Goal: Task Accomplishment & Management: Manage account settings

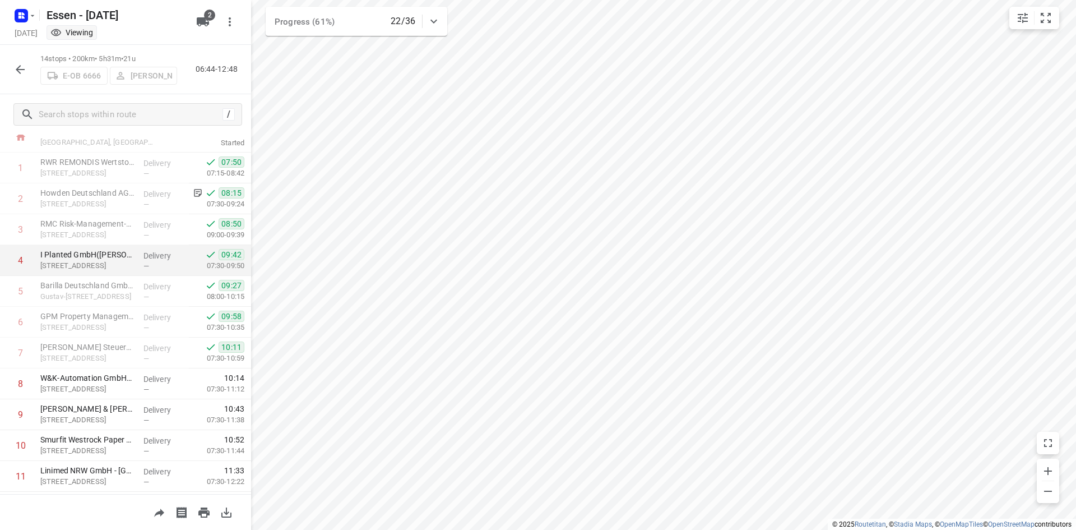
scroll to position [56, 0]
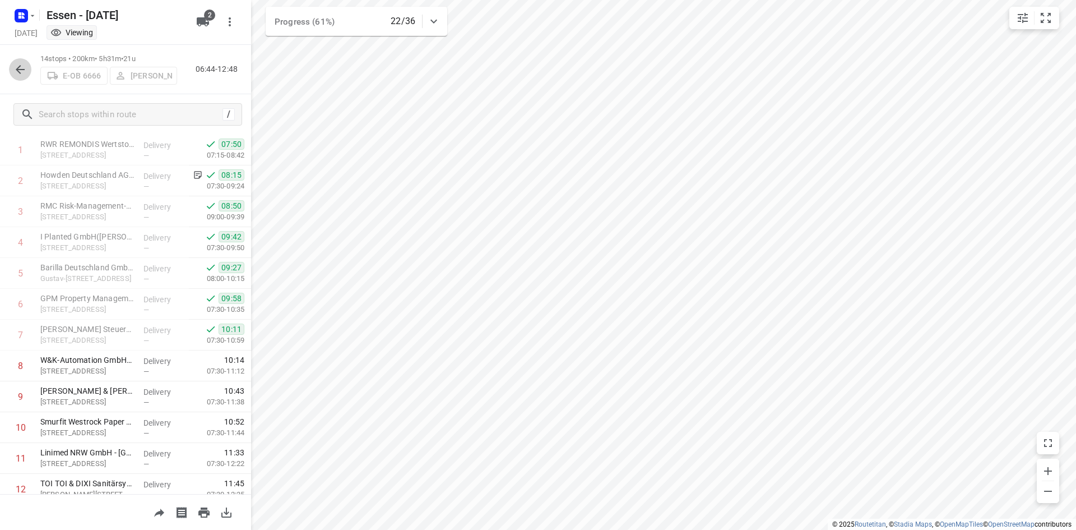
click at [22, 68] on icon "button" at bounding box center [19, 69] width 13 height 13
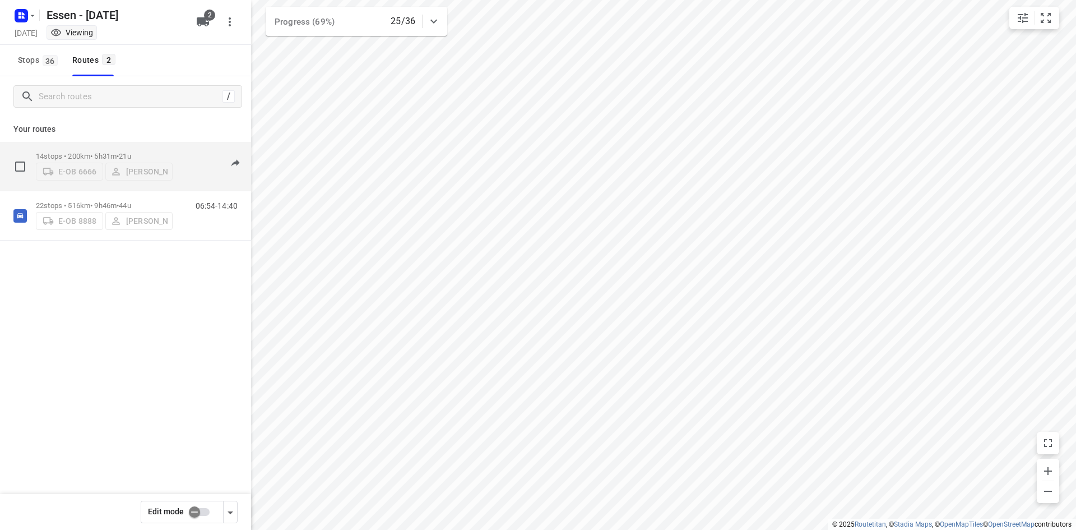
click at [76, 186] on div "14 stops • 200km • 5h31m • 21u E-OB 6666 Viacheslav Isakov" at bounding box center [104, 166] width 137 height 40
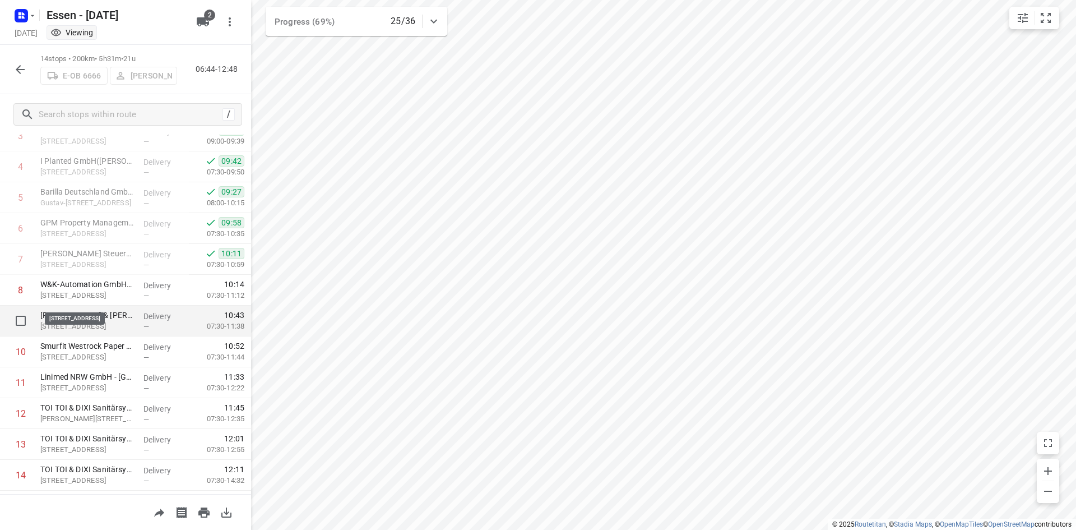
scroll to position [159, 0]
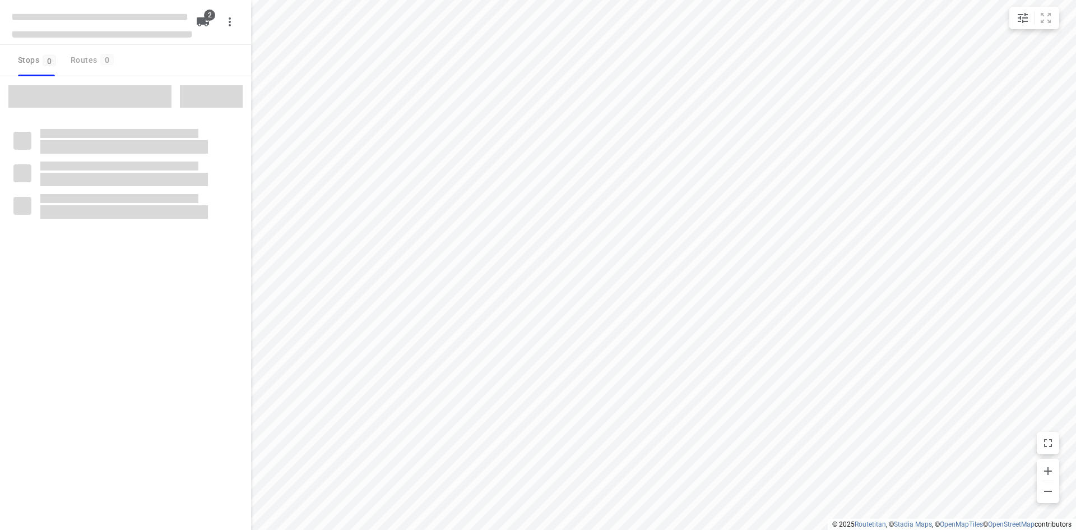
checkbox input "true"
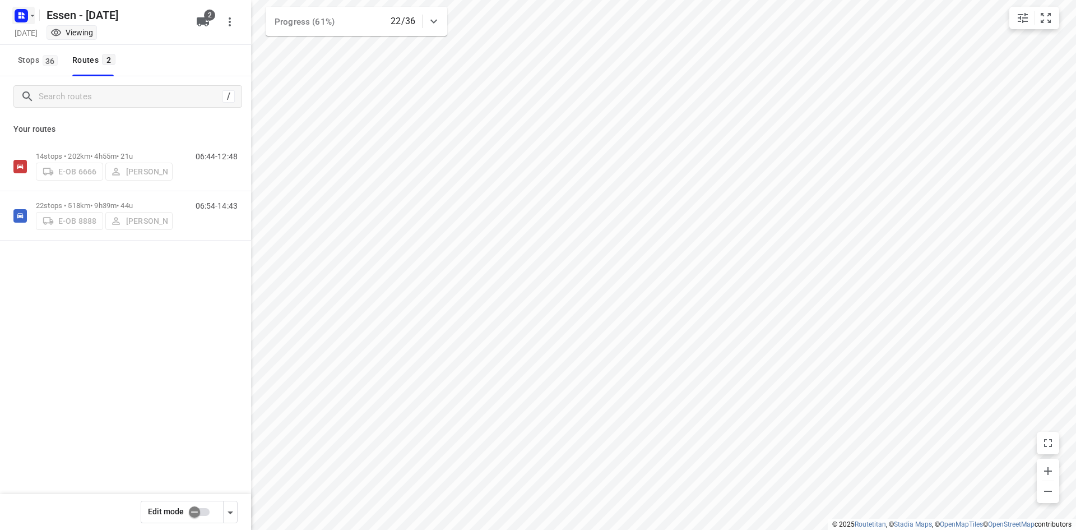
click at [32, 16] on icon "button" at bounding box center [32, 15] width 9 height 9
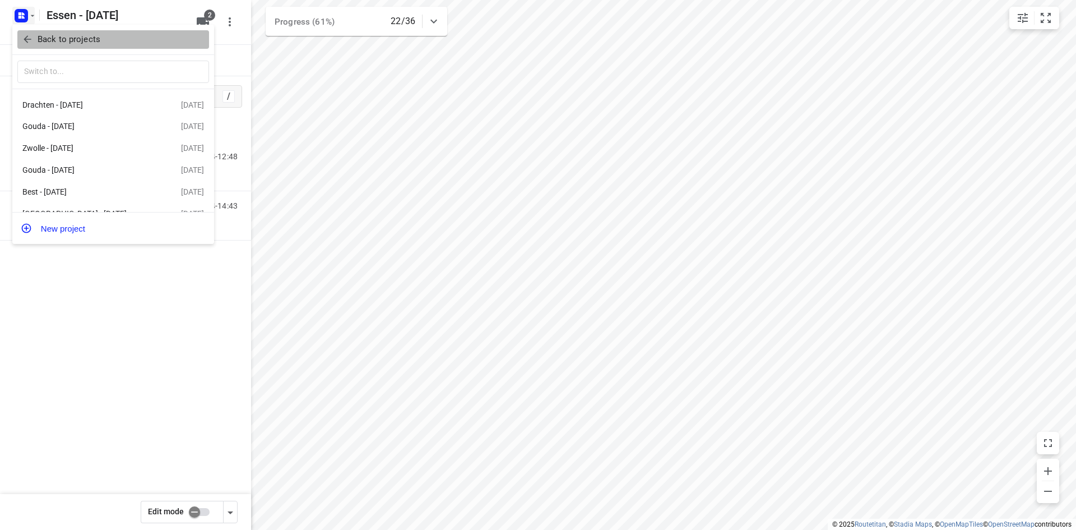
click at [21, 40] on button "Back to projects" at bounding box center [113, 39] width 192 height 18
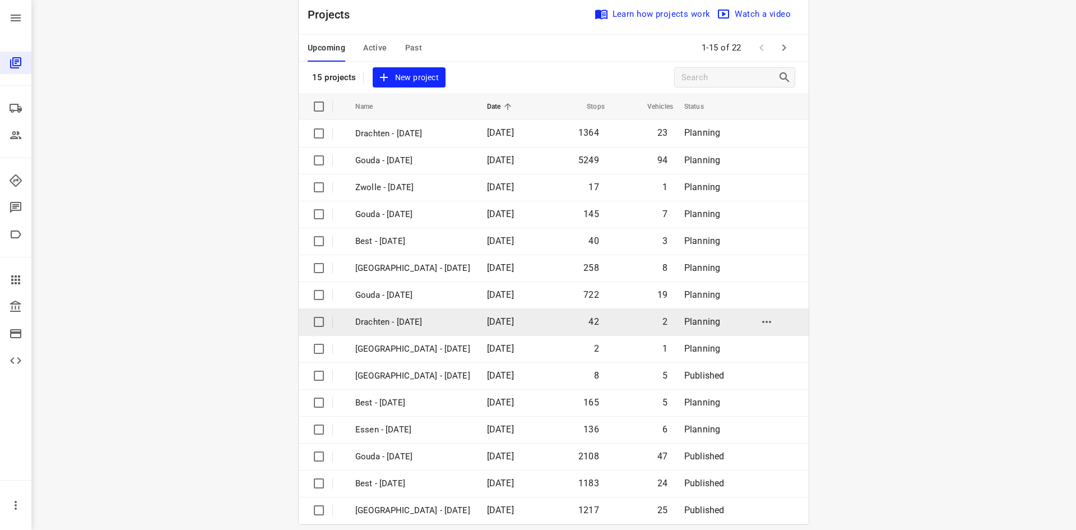
scroll to position [37, 0]
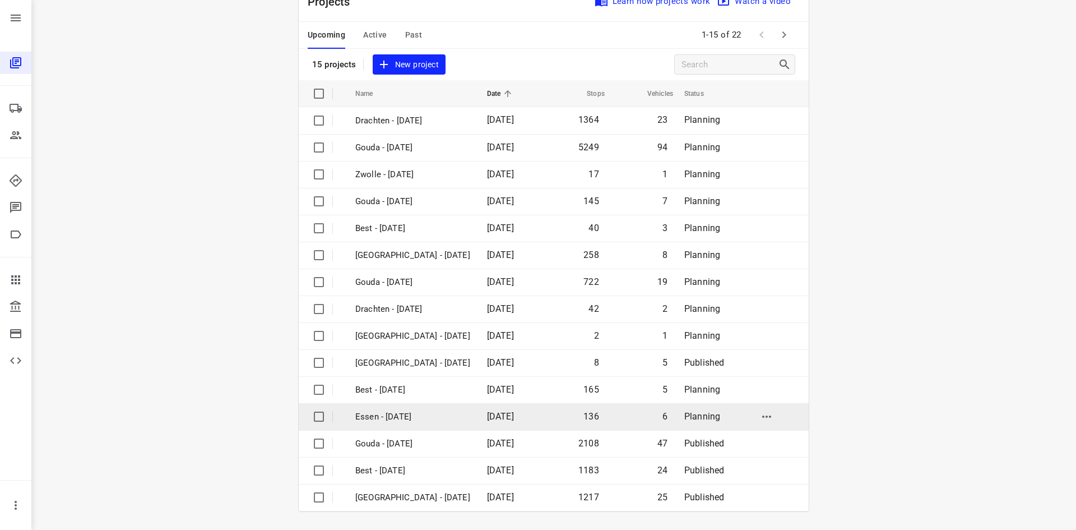
click at [435, 413] on p "Essen - [DATE]" at bounding box center [412, 416] width 115 height 13
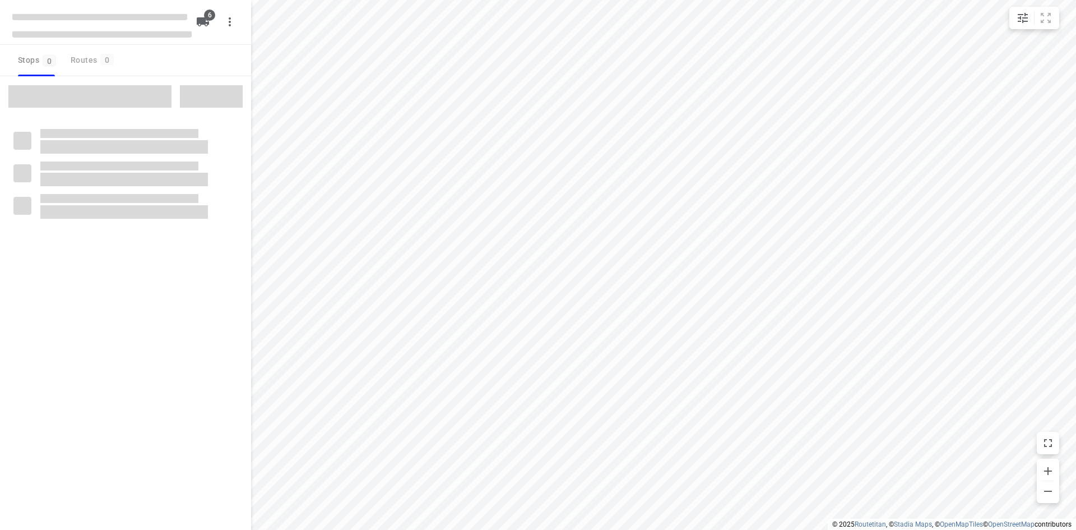
checkbox input "true"
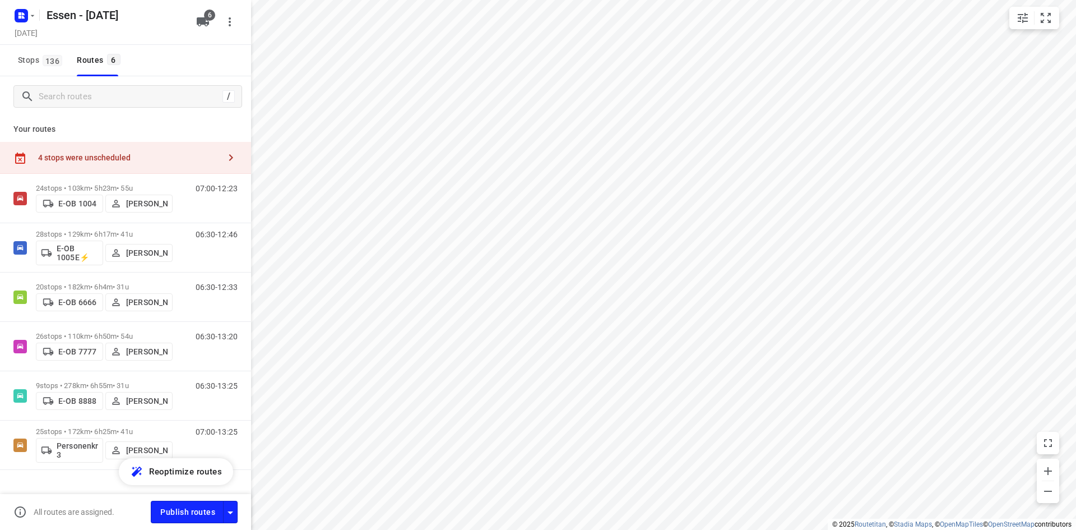
click at [170, 164] on div "4 stops were unscheduled" at bounding box center [125, 158] width 251 height 32
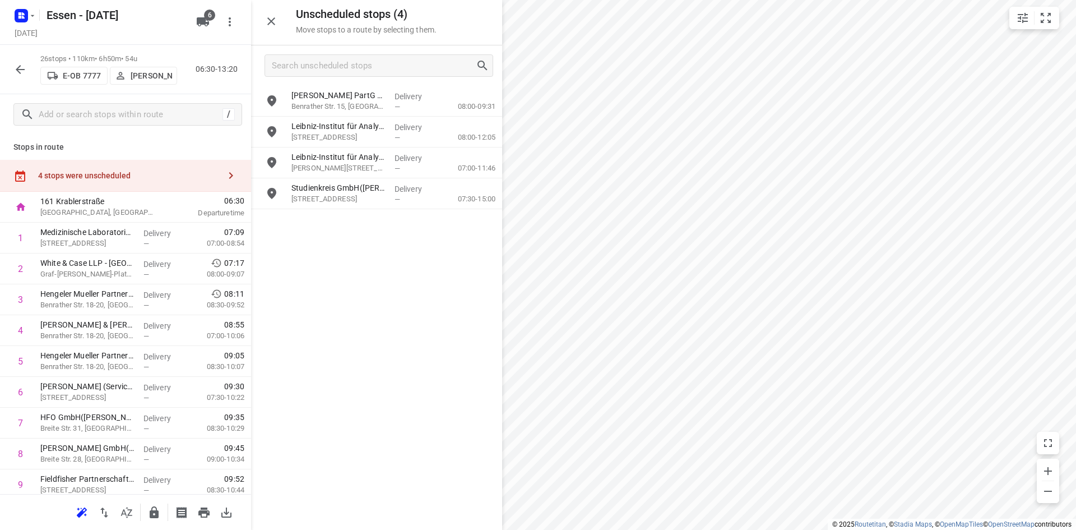
click at [22, 68] on icon "button" at bounding box center [19, 69] width 13 height 13
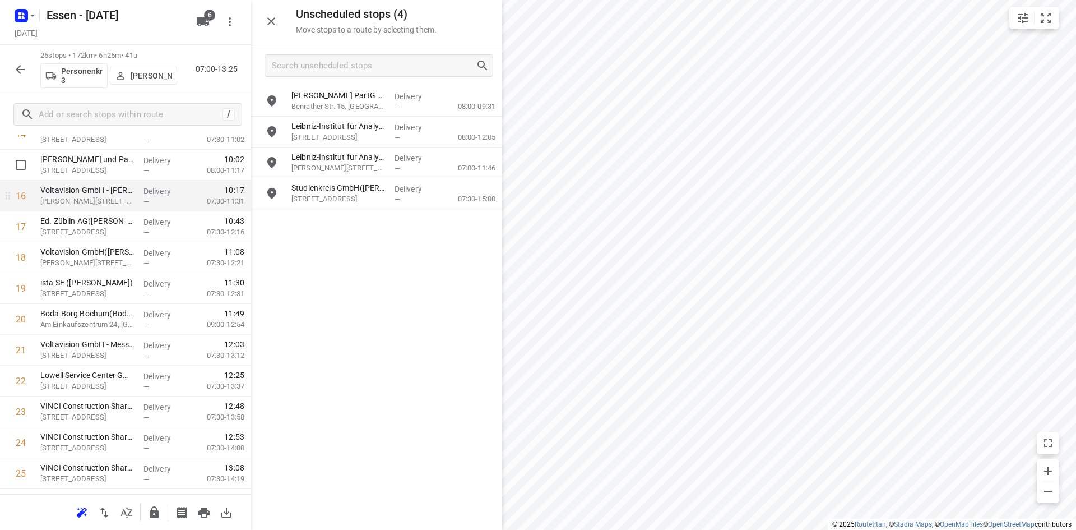
scroll to position [448, 0]
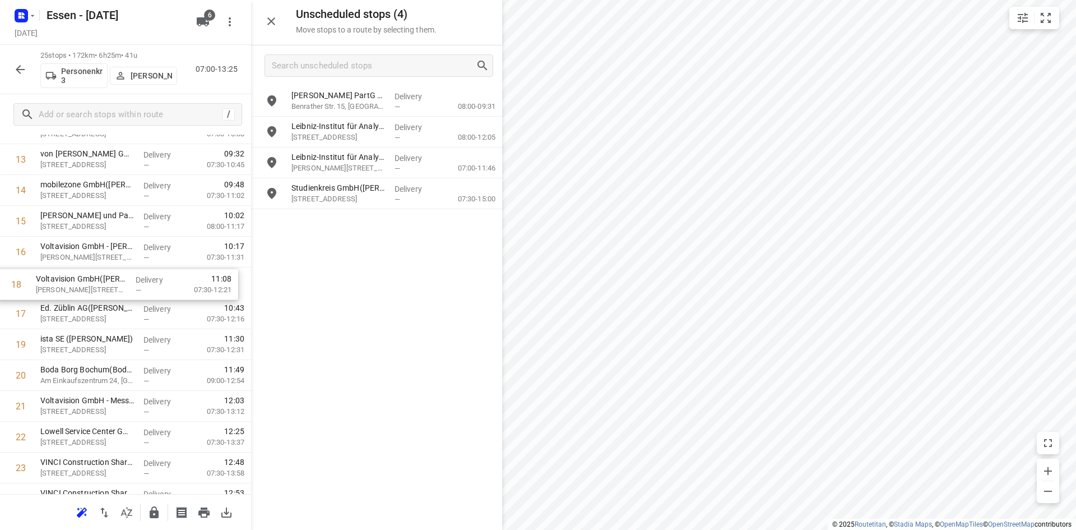
drag, startPoint x: 112, startPoint y: 312, endPoint x: 107, endPoint y: 280, distance: 32.3
click at [107, 280] on div "1 Cornelsen Umwelttechnologie GmbH(Stefanidou Wassiliki) Graf-Beust-Allee 33, E…" at bounding box center [125, 159] width 251 height 770
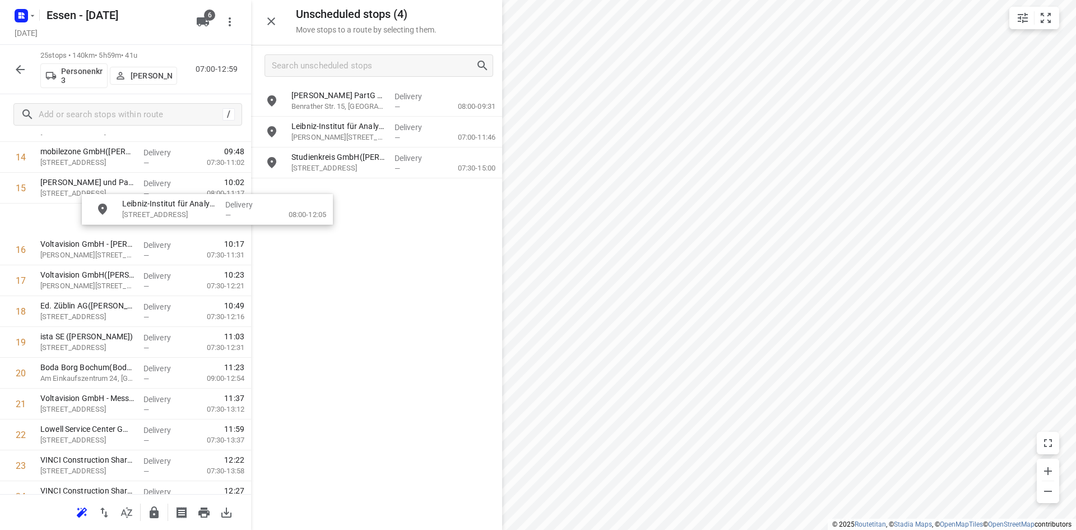
scroll to position [481, 8]
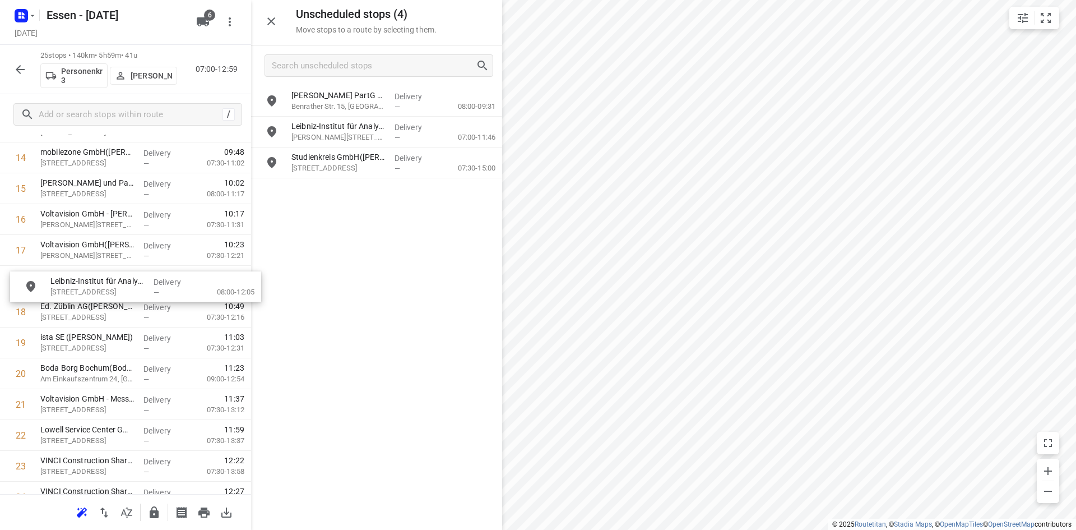
drag, startPoint x: 354, startPoint y: 135, endPoint x: 110, endPoint y: 292, distance: 290.3
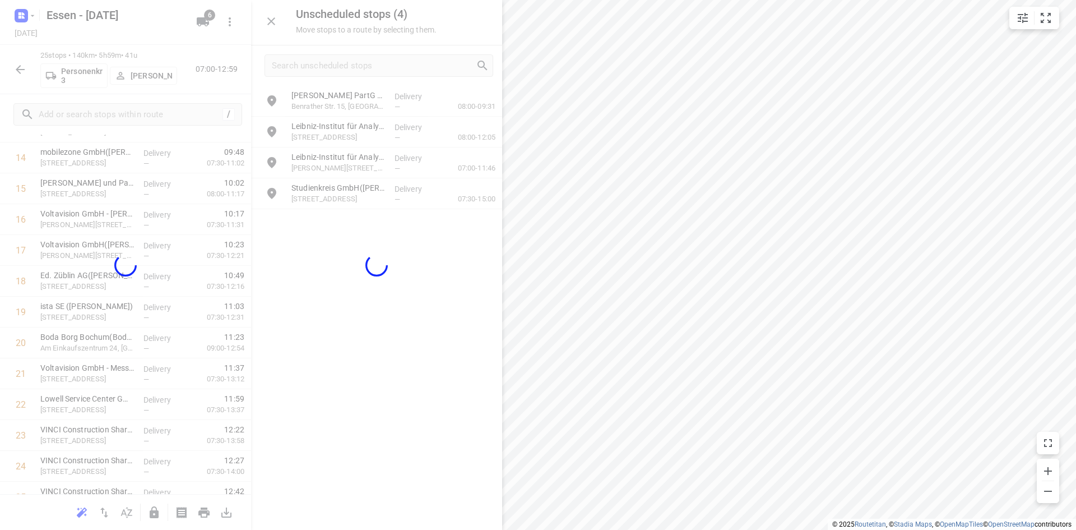
scroll to position [481, 0]
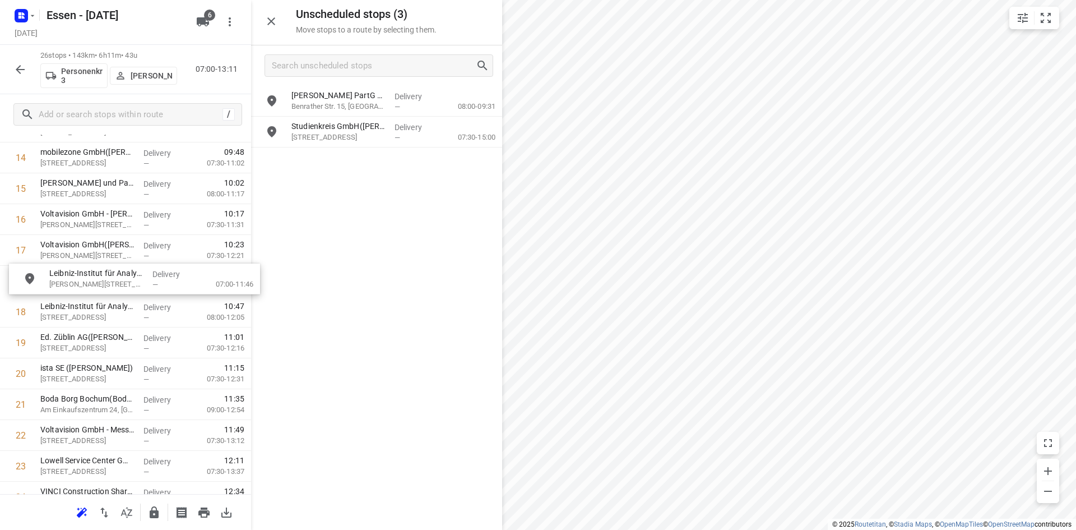
drag, startPoint x: 346, startPoint y: 131, endPoint x: 101, endPoint y: 281, distance: 287.2
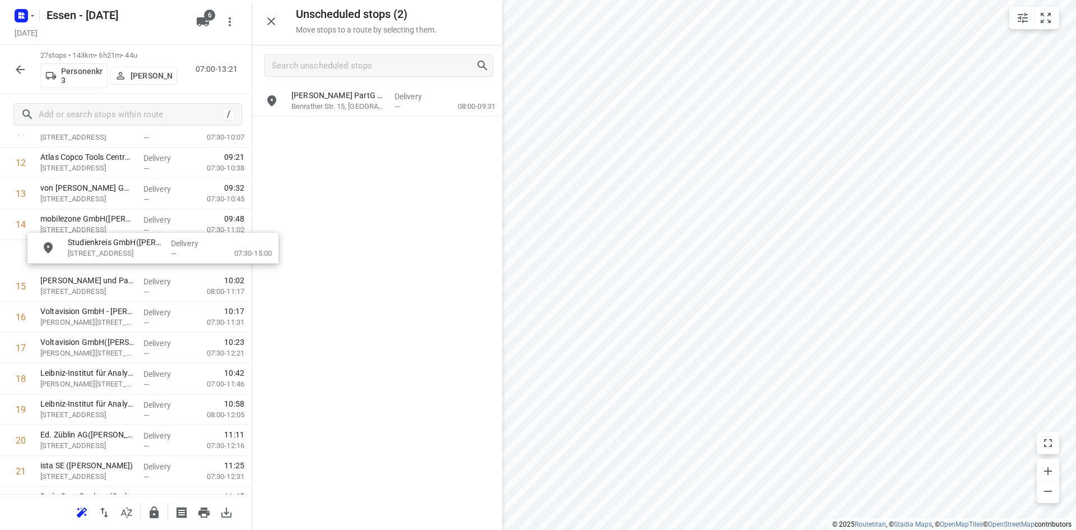
scroll to position [411, 2]
drag, startPoint x: 351, startPoint y: 138, endPoint x: 100, endPoint y: 296, distance: 296.3
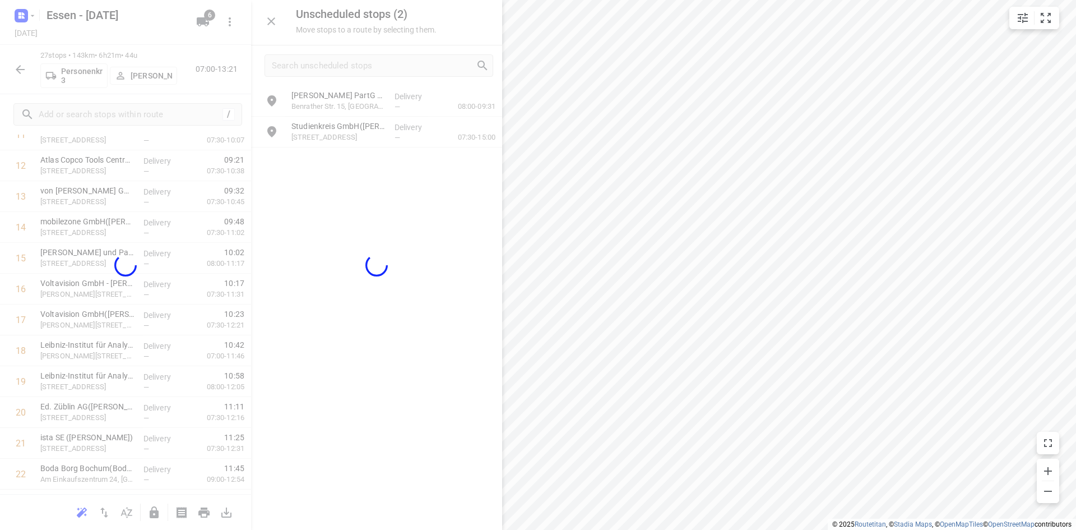
scroll to position [411, 0]
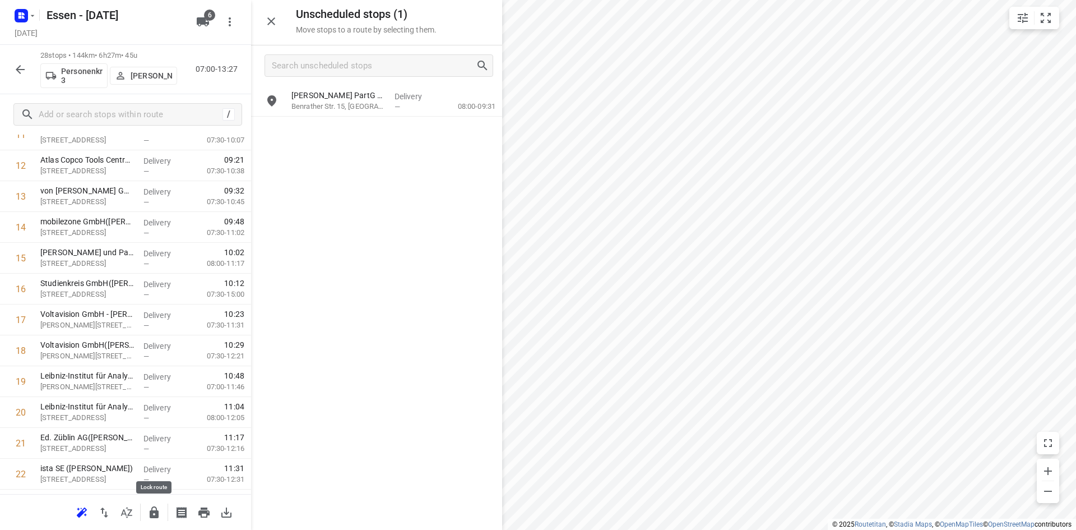
click at [154, 514] on icon "button" at bounding box center [153, 511] width 13 height 13
click at [17, 66] on icon "button" at bounding box center [19, 69] width 13 height 13
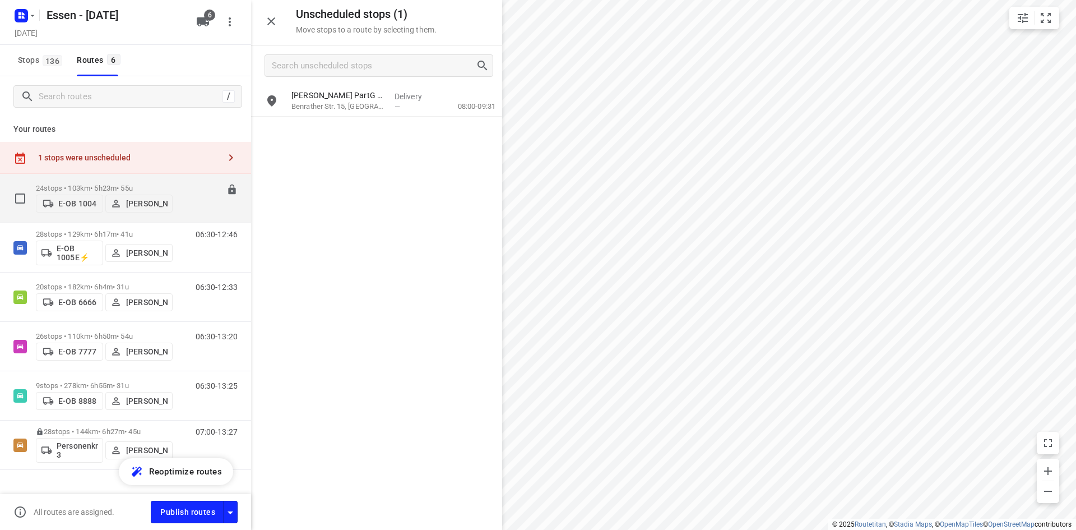
click at [182, 203] on div "07:00-12:23" at bounding box center [210, 201] width 56 height 34
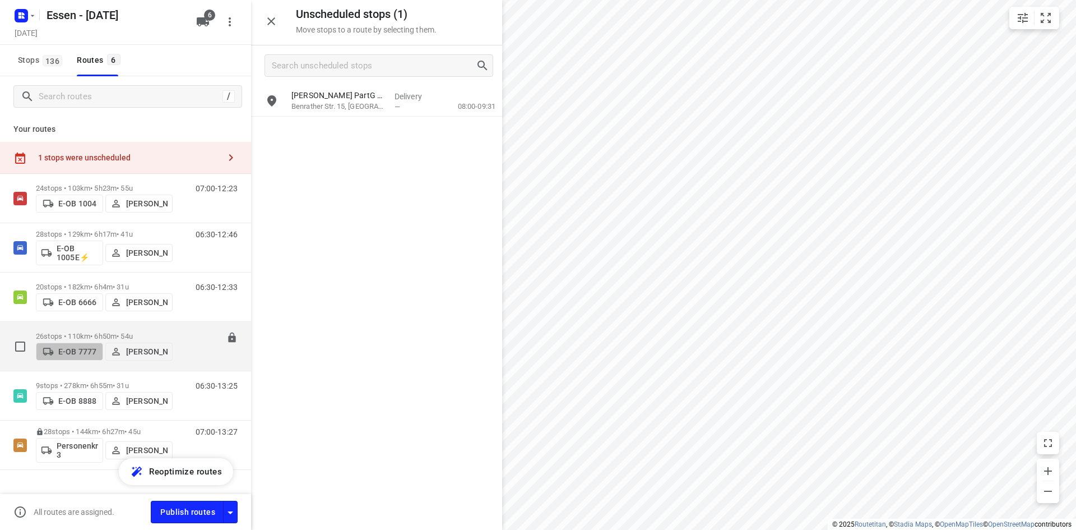
click at [68, 350] on p "E-OB 7777" at bounding box center [77, 351] width 38 height 9
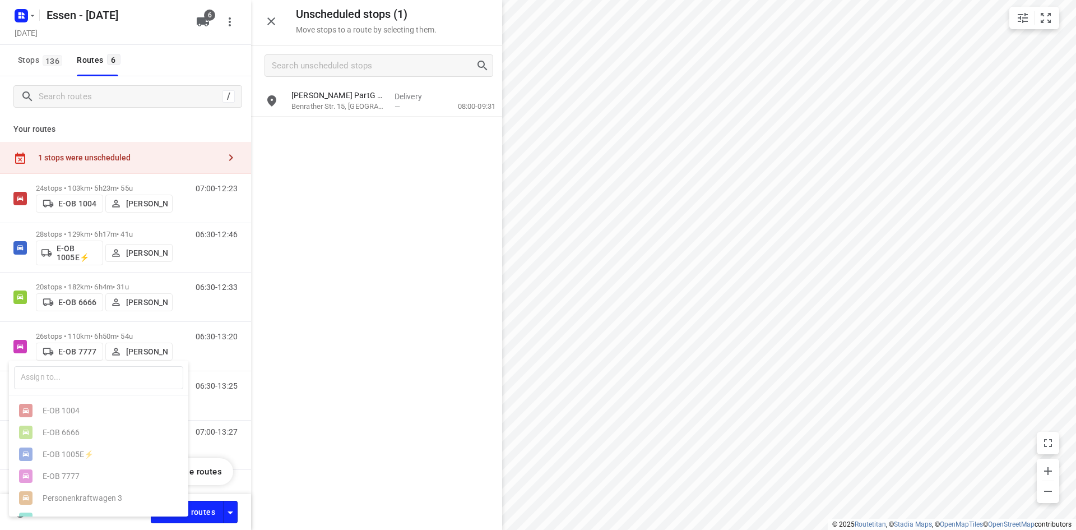
click at [102, 359] on div at bounding box center [538, 265] width 1076 height 530
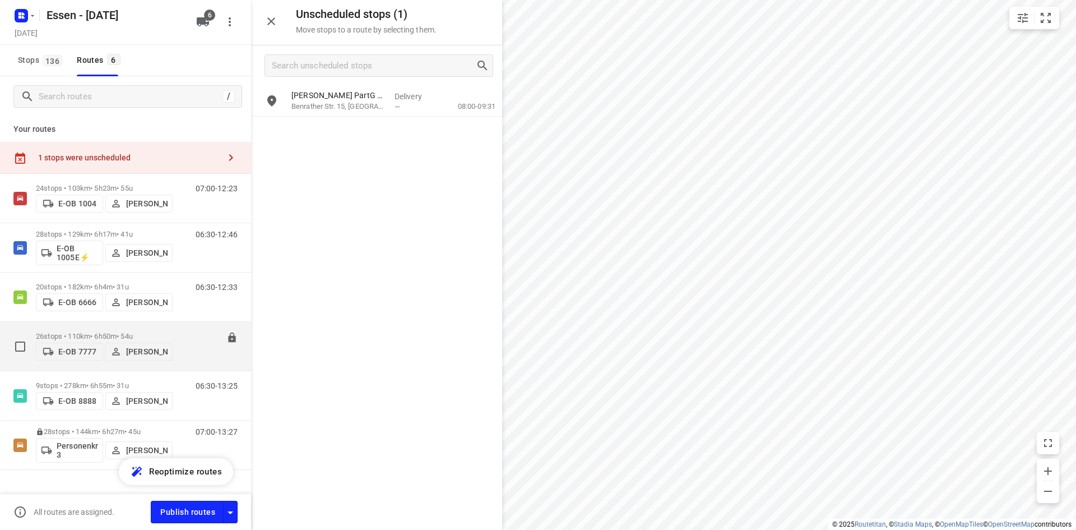
click at [80, 360] on div "E-OB 7777 Andrianu Krasniqi" at bounding box center [104, 350] width 137 height 20
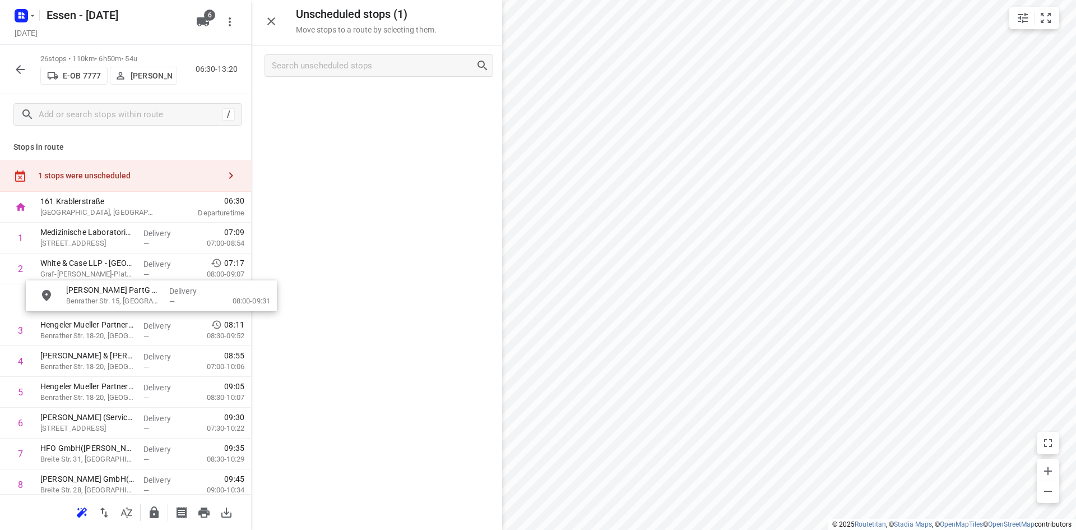
drag, startPoint x: 309, startPoint y: 109, endPoint x: 83, endPoint y: 310, distance: 302.0
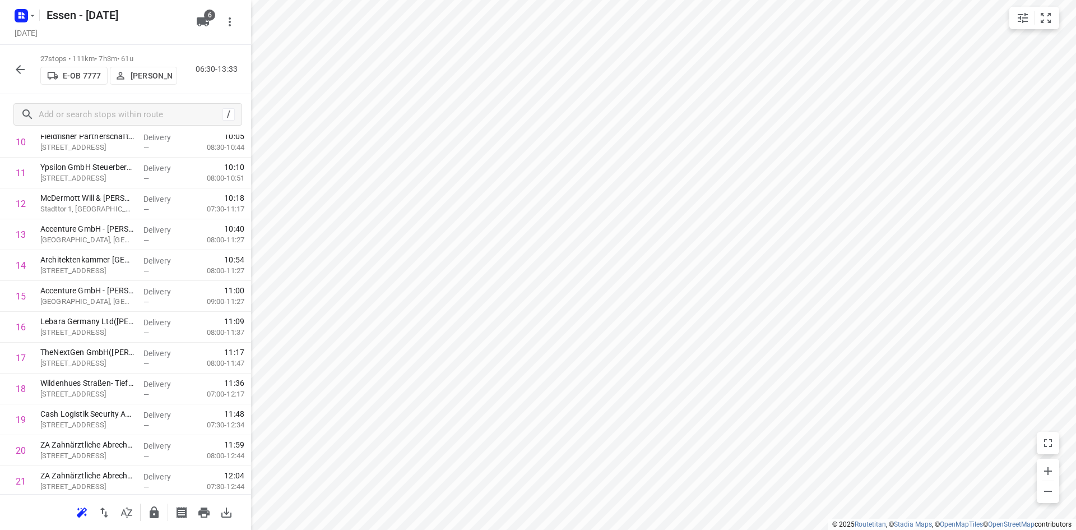
scroll to position [347, 0]
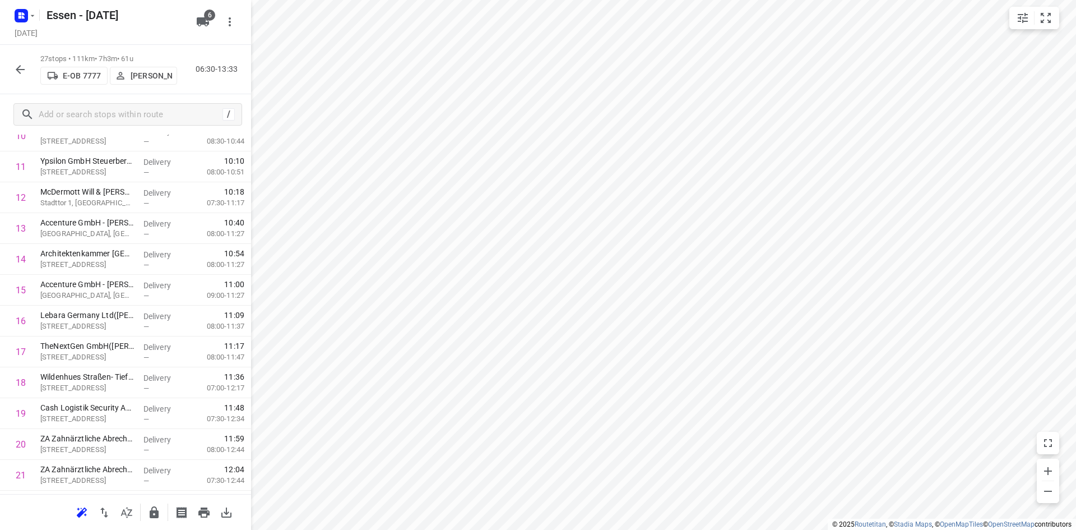
click at [20, 72] on icon "button" at bounding box center [20, 69] width 9 height 9
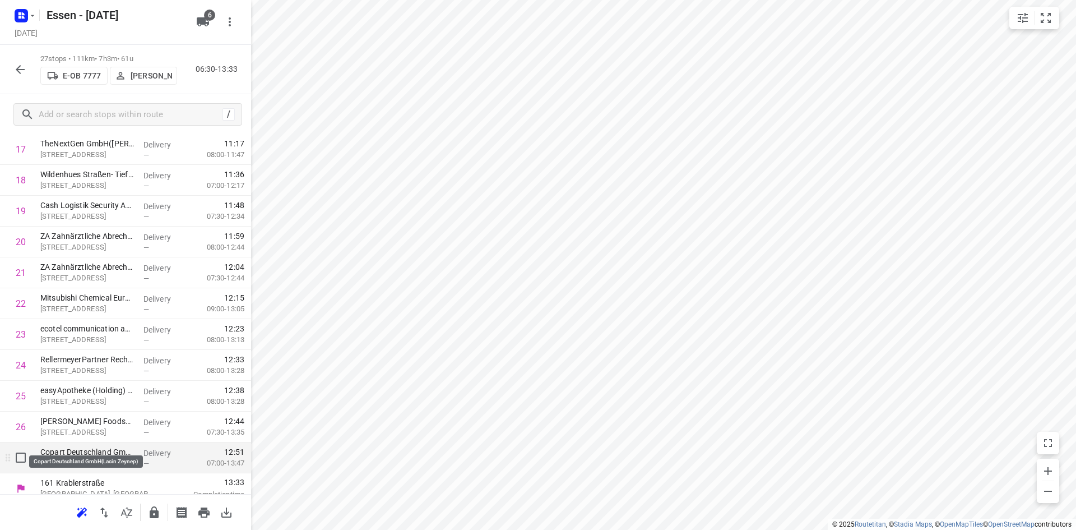
scroll to position [560, 0]
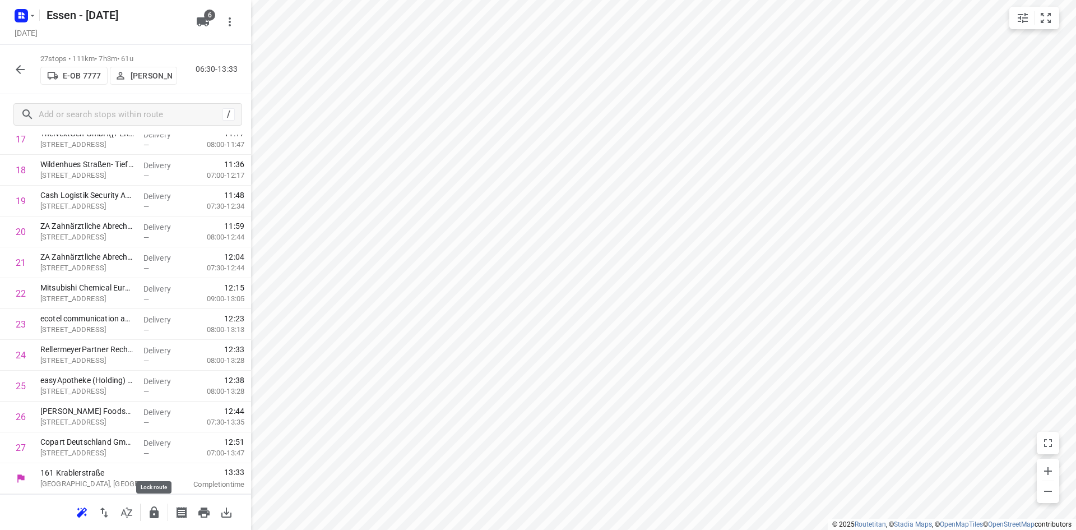
click at [155, 516] on icon "button" at bounding box center [154, 512] width 9 height 12
click at [22, 65] on icon "button" at bounding box center [19, 69] width 13 height 13
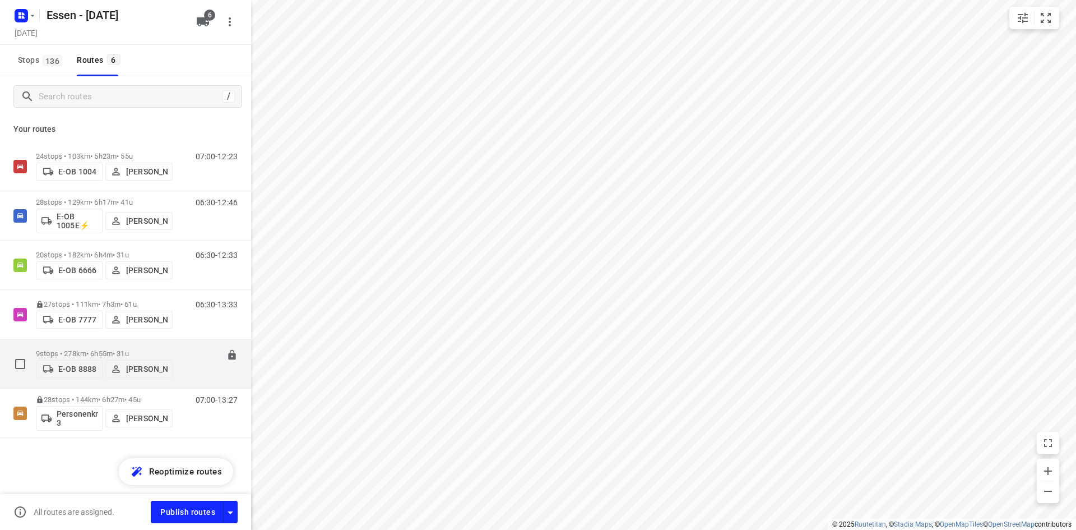
click at [178, 378] on div "9 stops • 278km • 6h55m • 31u E-OB 8888 Tobias Köpplin 06:30-13:25" at bounding box center [143, 363] width 215 height 40
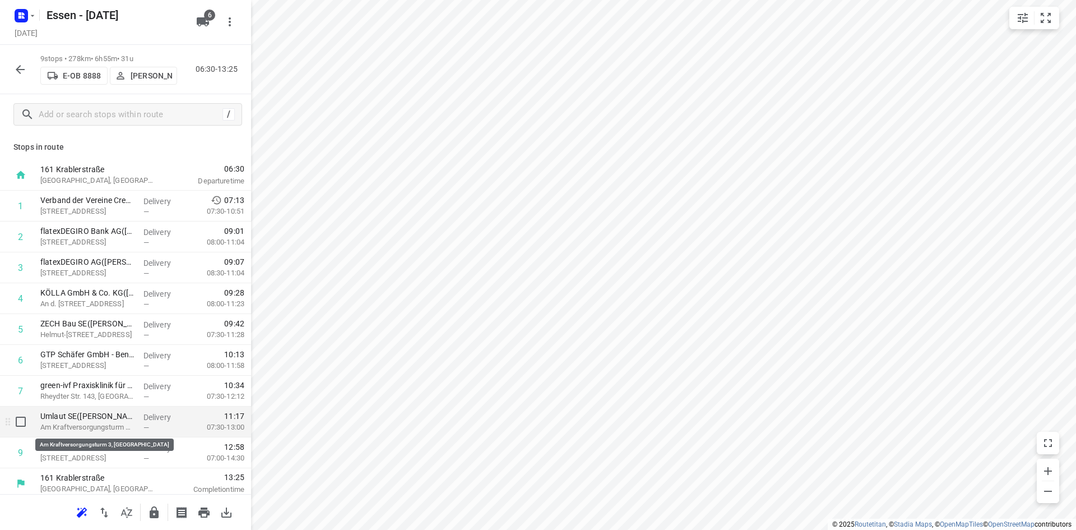
scroll to position [5, 0]
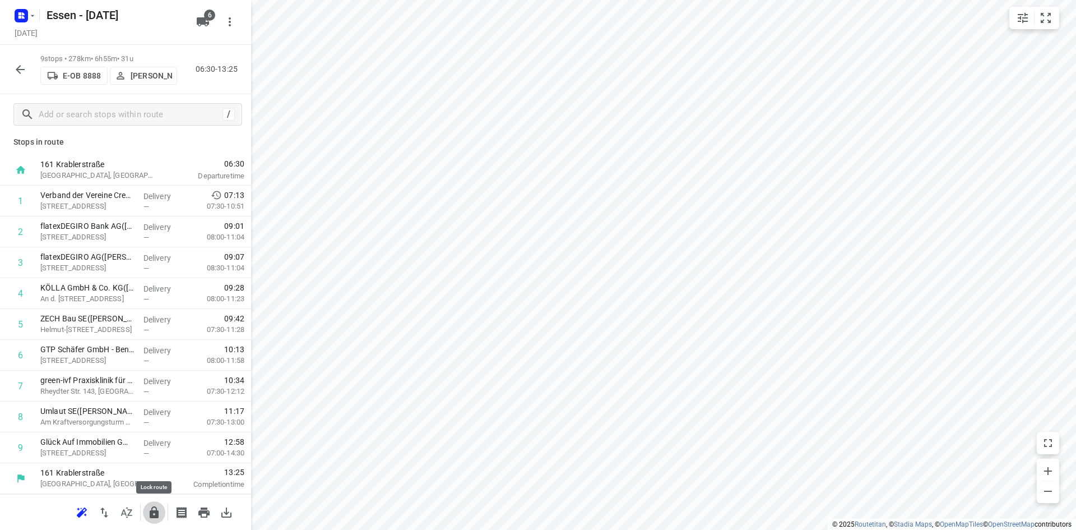
click at [157, 517] on icon "button" at bounding box center [154, 512] width 9 height 12
click at [32, 67] on div "9 stops • 278km • 6h55m • 31u E-OB 8888 Tobias Köpplin 06:30-13:25" at bounding box center [125, 69] width 251 height 49
click at [16, 71] on icon "button" at bounding box center [19, 69] width 13 height 13
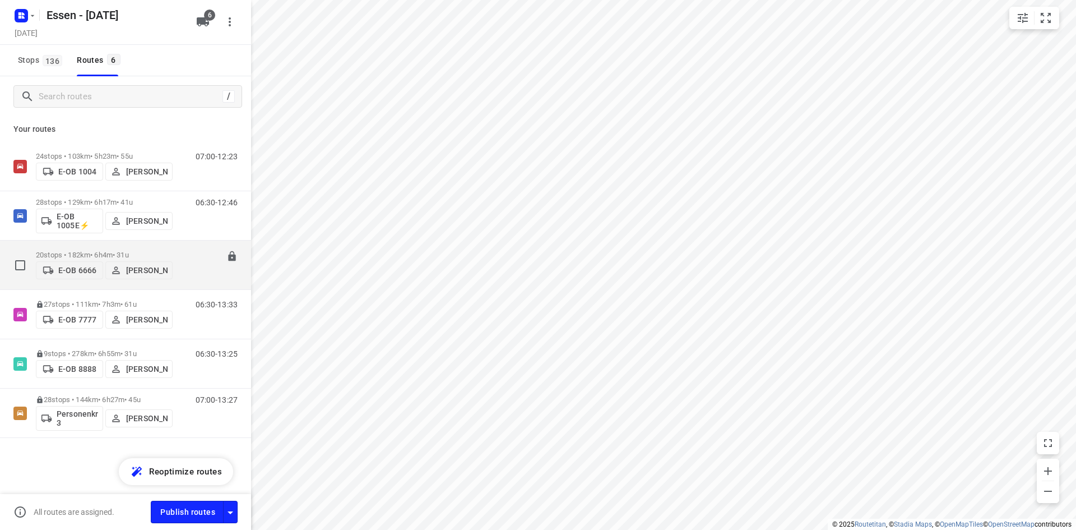
click at [82, 285] on div "20 stops • 182km • 6h4m • 31u E-OB 6666 Abdulaziz Knifati" at bounding box center [104, 265] width 137 height 40
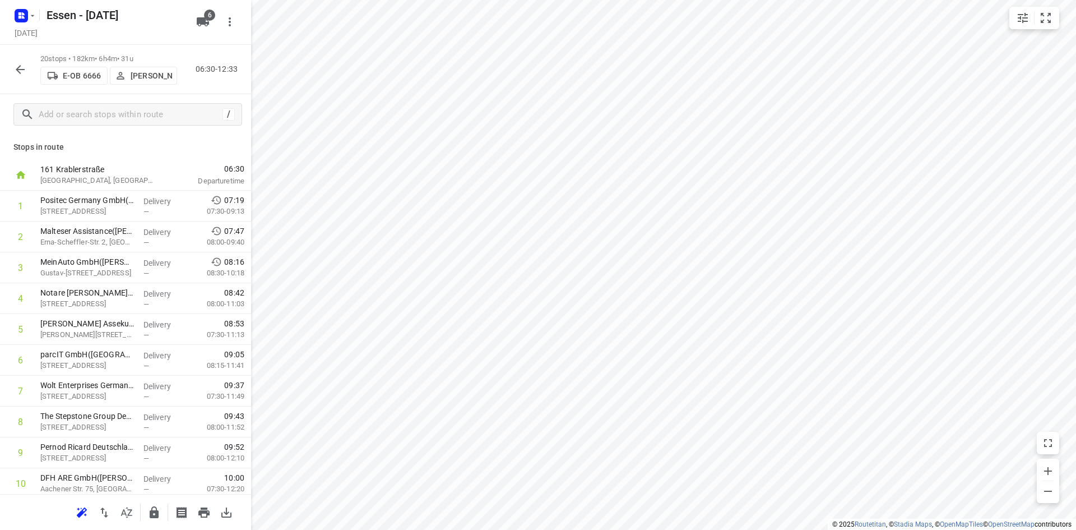
click at [15, 71] on icon "button" at bounding box center [19, 69] width 13 height 13
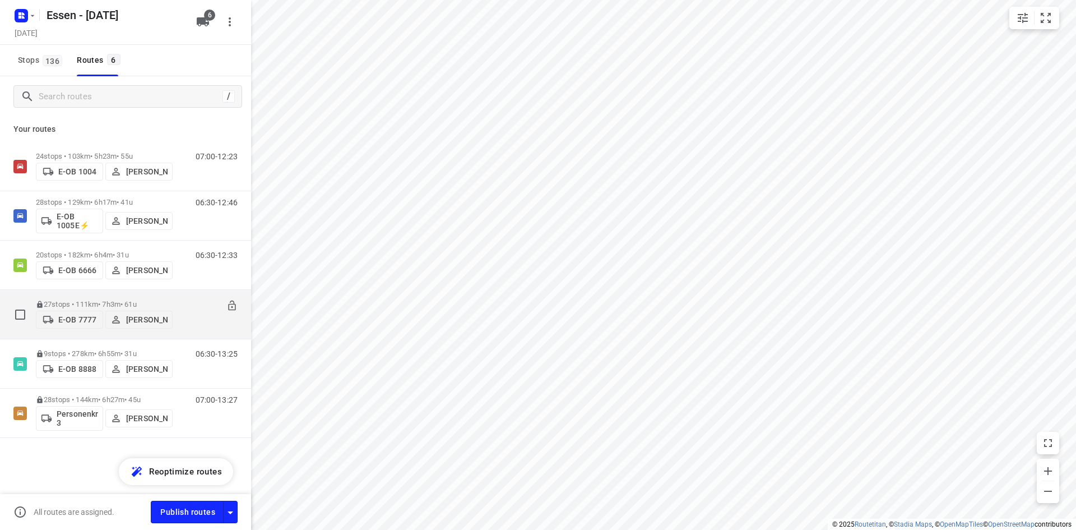
click at [78, 334] on div "27 stops • 111km • 7h3m • 61u E-OB 7777 Andrianu Krasniqi" at bounding box center [104, 314] width 137 height 40
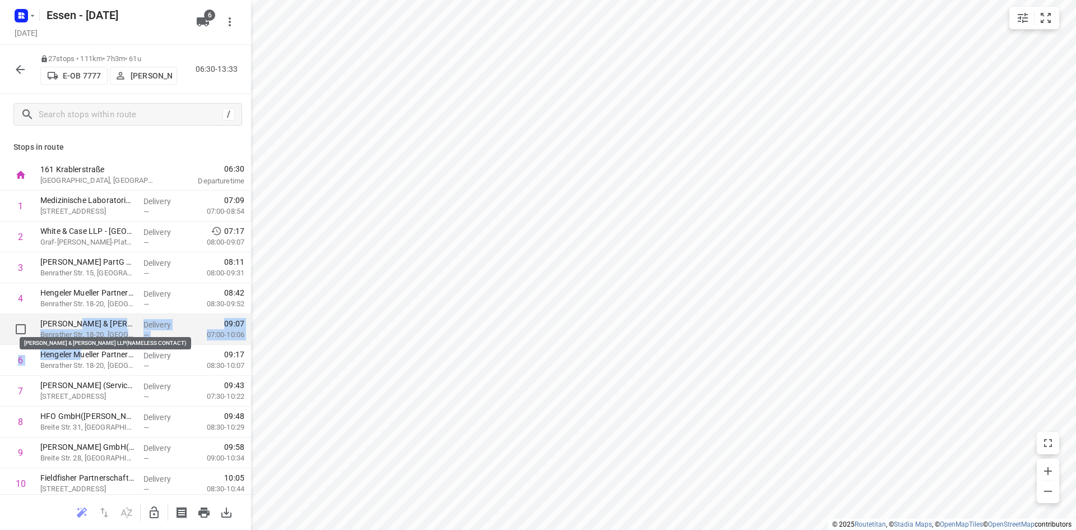
drag, startPoint x: 81, startPoint y: 352, endPoint x: 81, endPoint y: 319, distance: 33.1
click at [99, 332] on p "Benrather Str. 18-20, Düsseldorf" at bounding box center [87, 334] width 94 height 11
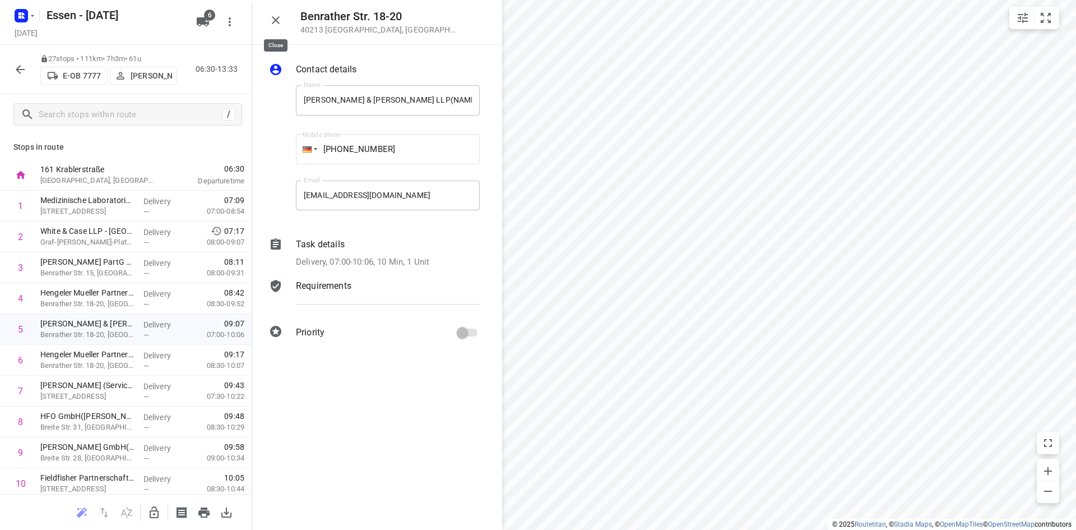
click at [275, 16] on icon "button" at bounding box center [275, 19] width 13 height 13
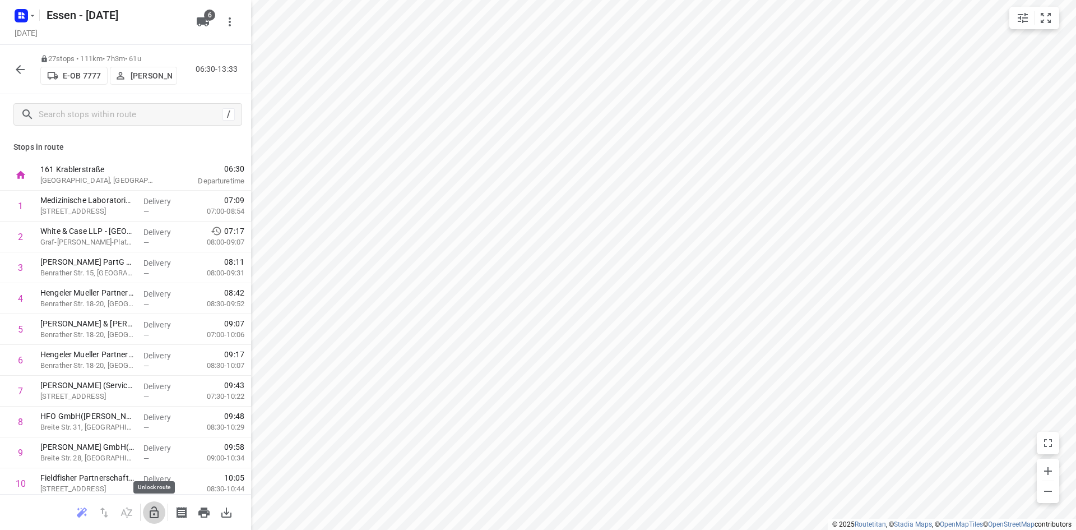
click at [158, 512] on icon "button" at bounding box center [154, 512] width 9 height 12
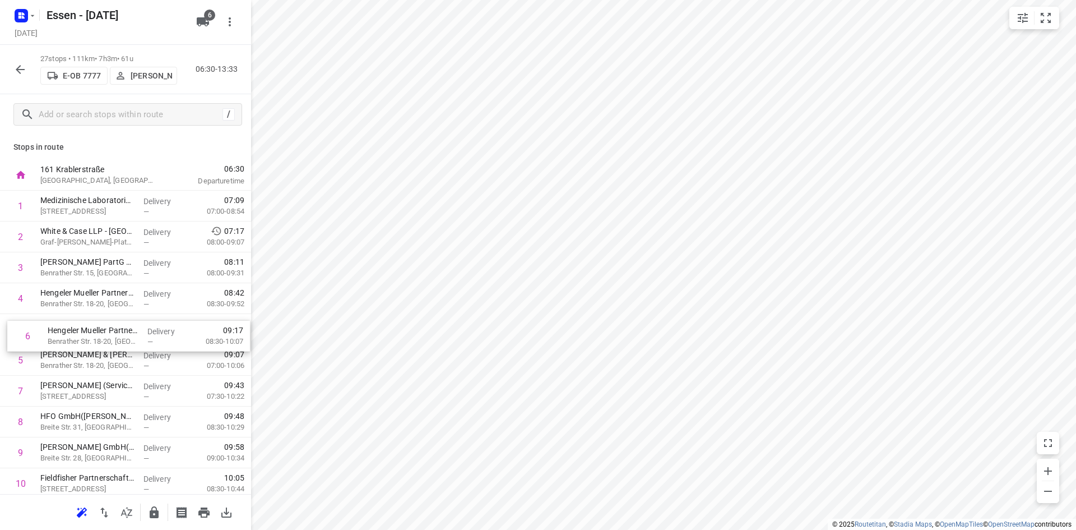
drag, startPoint x: 78, startPoint y: 363, endPoint x: 87, endPoint y: 329, distance: 35.3
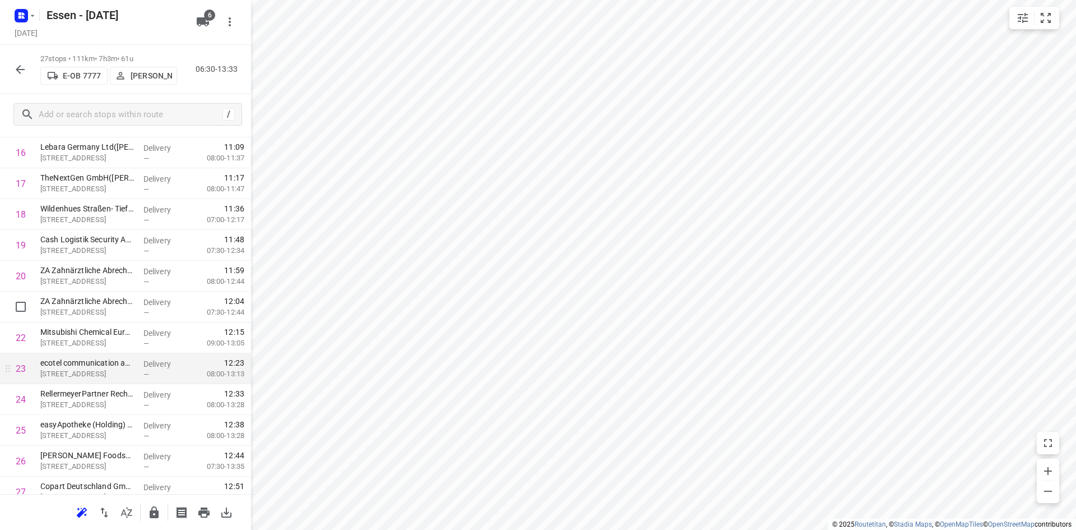
scroll to position [560, 0]
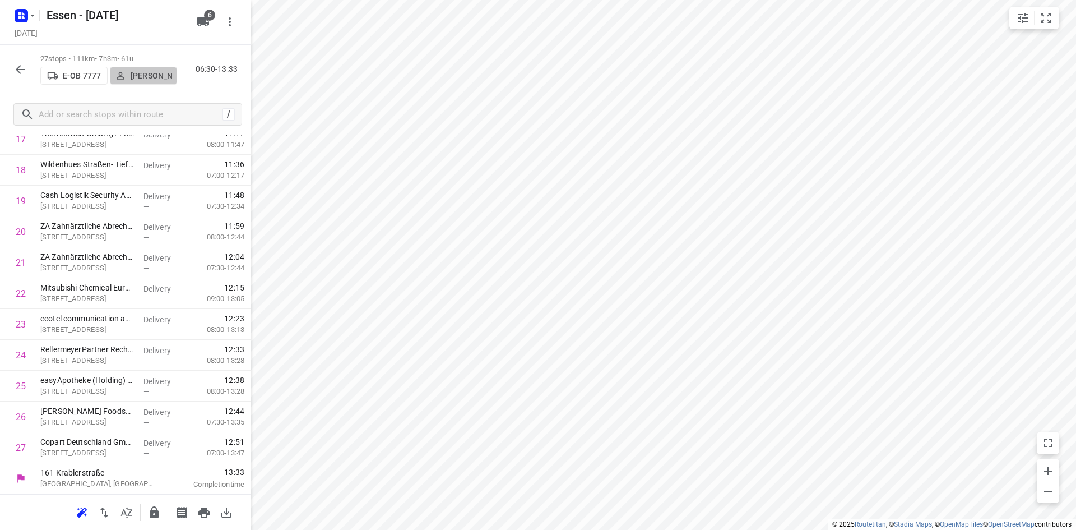
click at [170, 85] on button "Andrianu Krasniqi" at bounding box center [143, 76] width 67 height 18
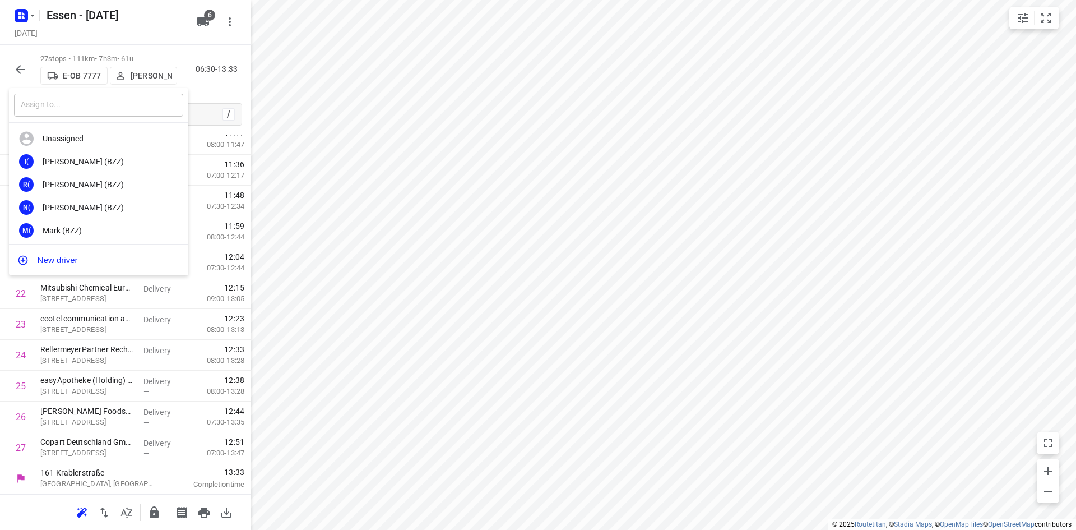
click at [105, 104] on input "text" at bounding box center [98, 105] width 169 height 23
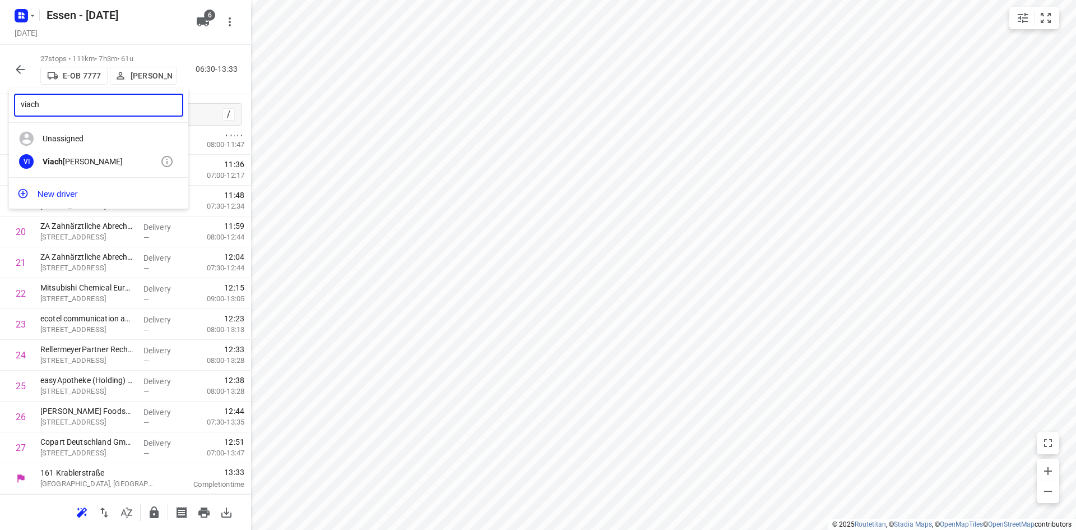
type input "viach"
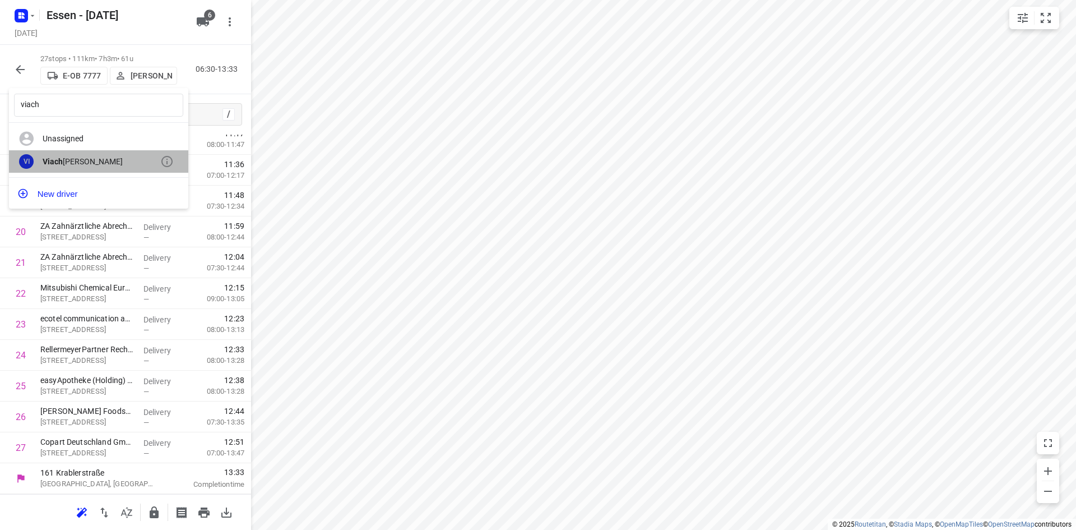
click at [89, 157] on div "Viach eslav Isakov" at bounding box center [102, 161] width 118 height 9
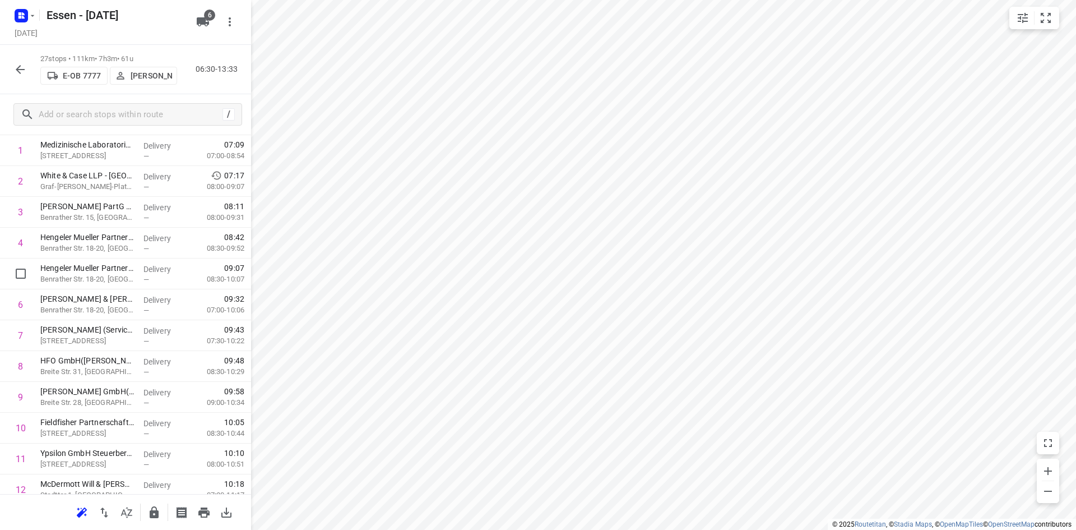
scroll to position [0, 0]
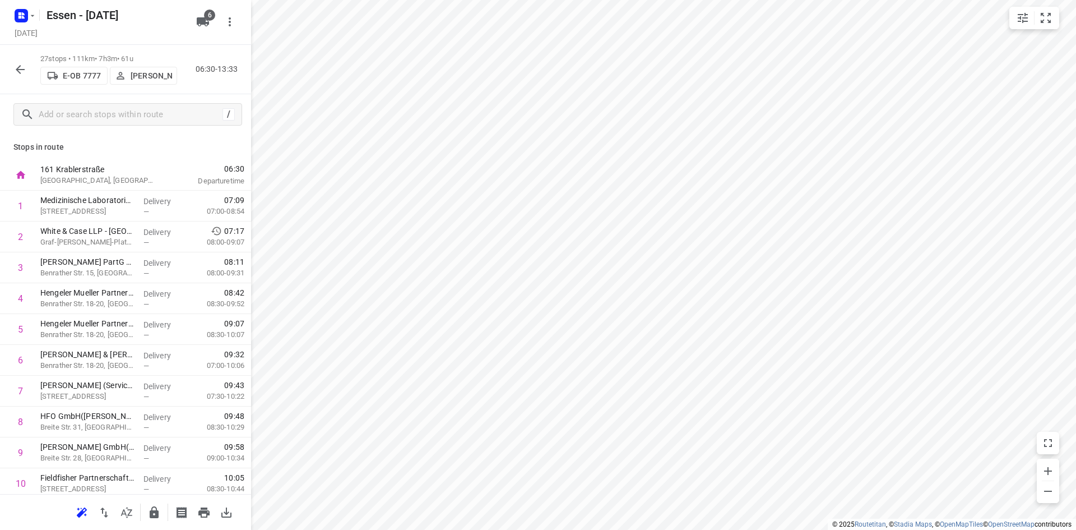
click at [13, 72] on icon "button" at bounding box center [19, 69] width 13 height 13
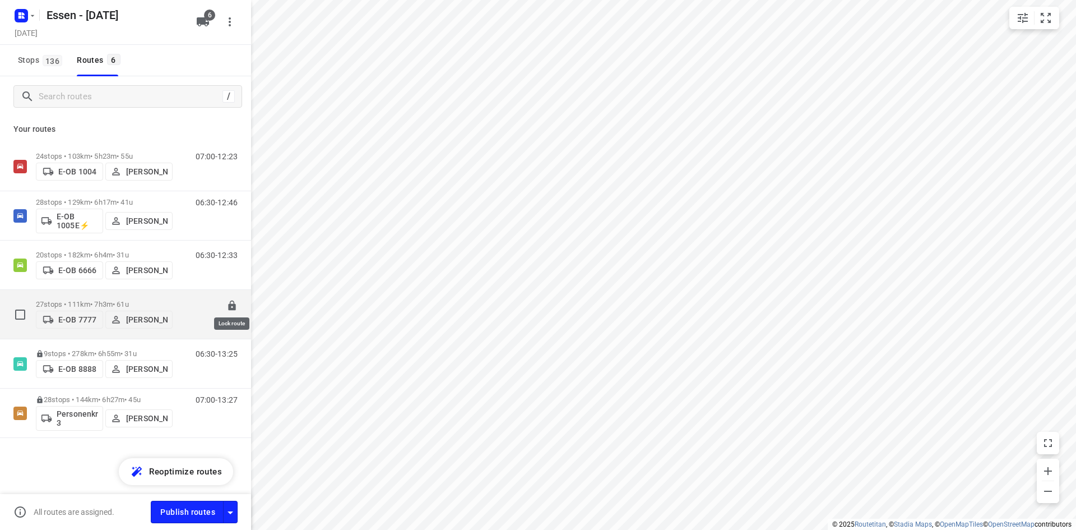
click at [233, 301] on icon at bounding box center [231, 305] width 7 height 10
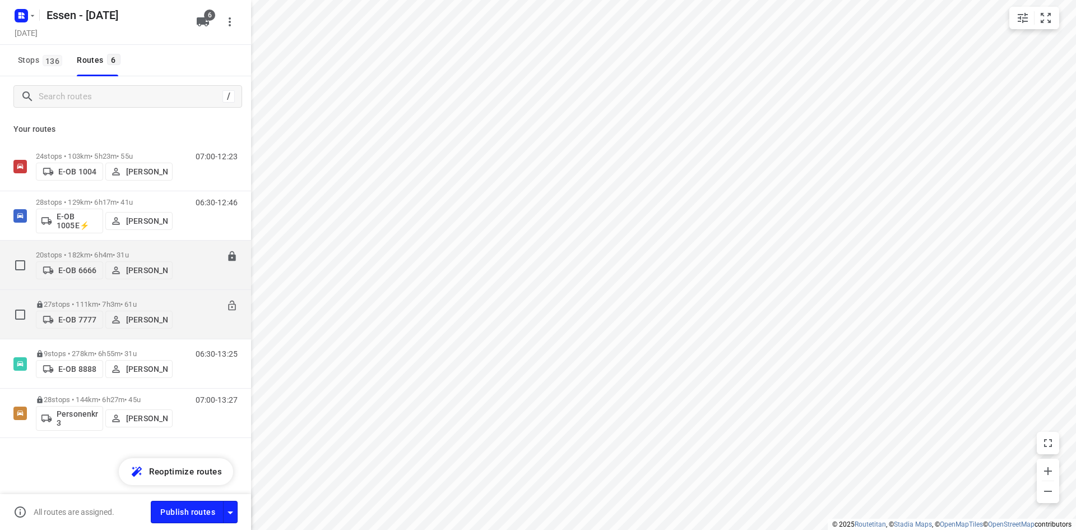
click at [198, 278] on div "06:30-12:33" at bounding box center [210, 267] width 56 height 34
click at [179, 268] on div "20 stops • 182km • 6h4m • 31u E-OB 6666 Abdulaziz Knifati 06:30-12:33" at bounding box center [143, 265] width 215 height 40
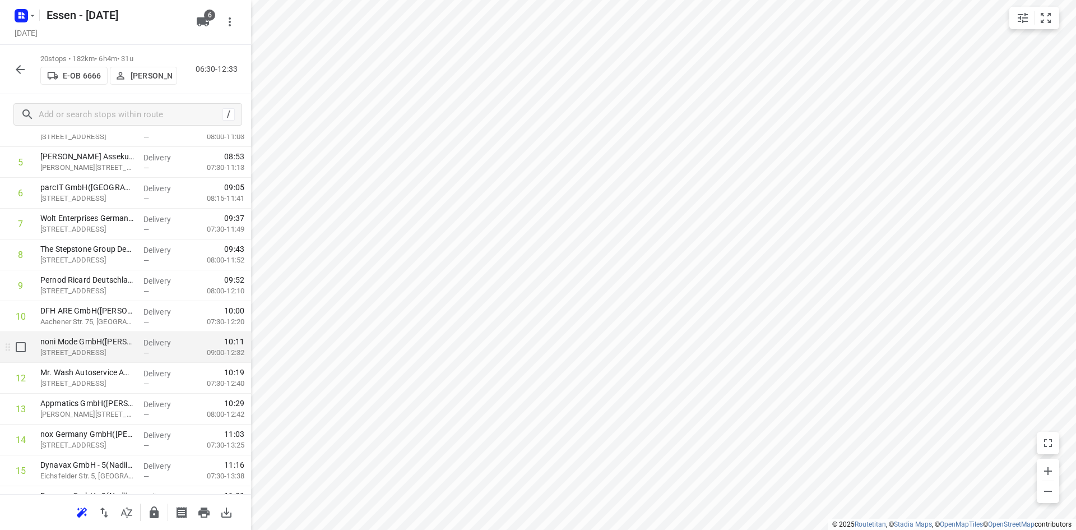
scroll to position [168, 0]
drag, startPoint x: 93, startPoint y: 372, endPoint x: 97, endPoint y: 342, distance: 30.0
click at [97, 342] on div "1 Positec Germany GmbH(Sandra Knauf) Schanzenstraße 22, Köln Delivery — 07:19 0…" at bounding box center [125, 330] width 251 height 616
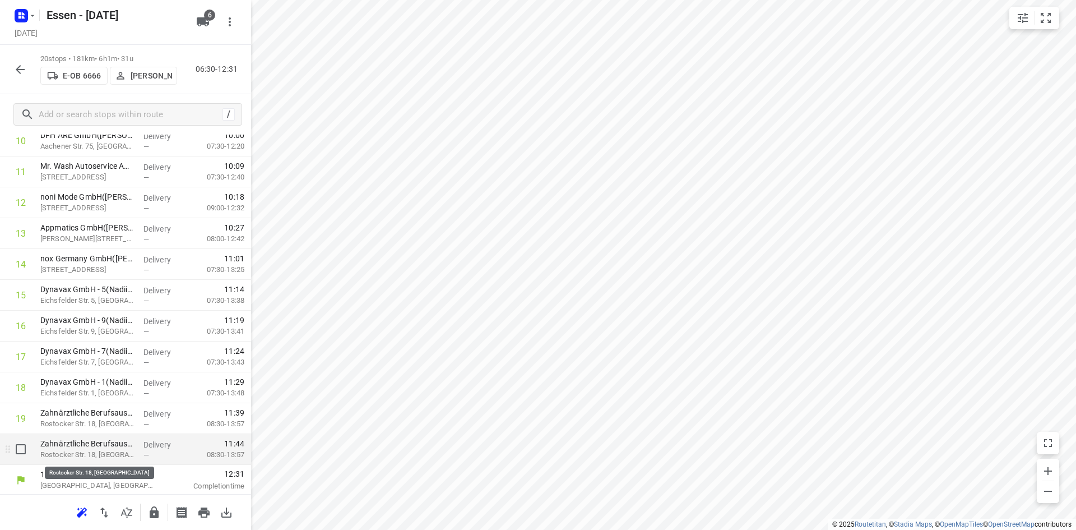
scroll to position [344, 0]
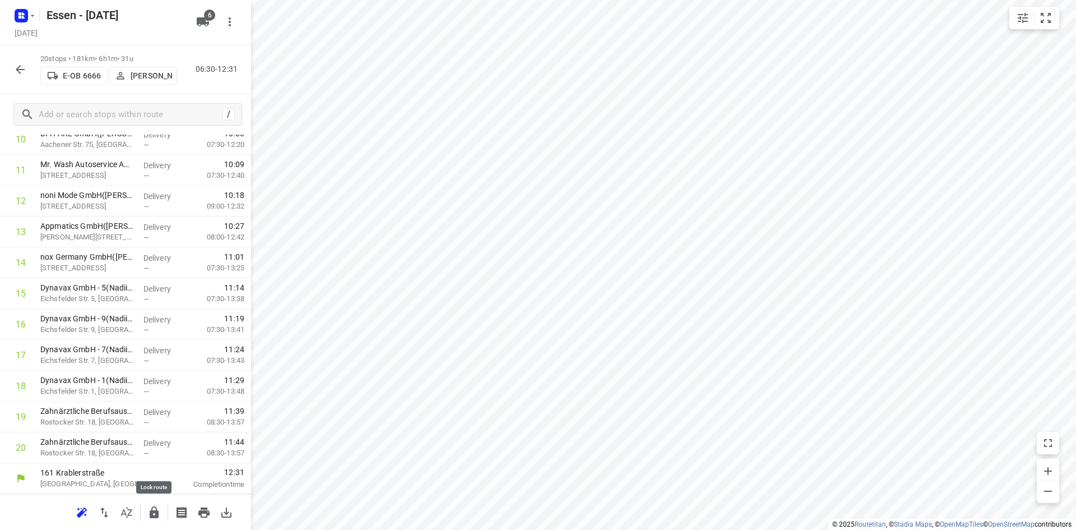
click at [152, 517] on icon "button" at bounding box center [154, 512] width 9 height 12
click at [22, 60] on button "button" at bounding box center [20, 69] width 22 height 22
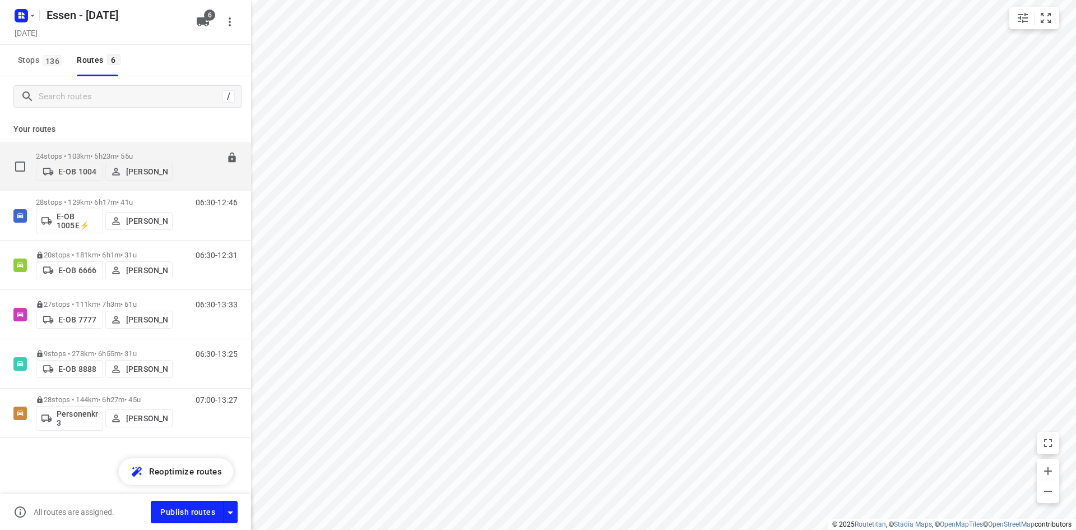
click at [192, 181] on div "07:00-12:23" at bounding box center [210, 169] width 56 height 34
click at [176, 151] on div "24 stops • 103km • 5h23m • 55u E-OB 1004 Sandra Stamm 07:00-12:23" at bounding box center [143, 166] width 215 height 40
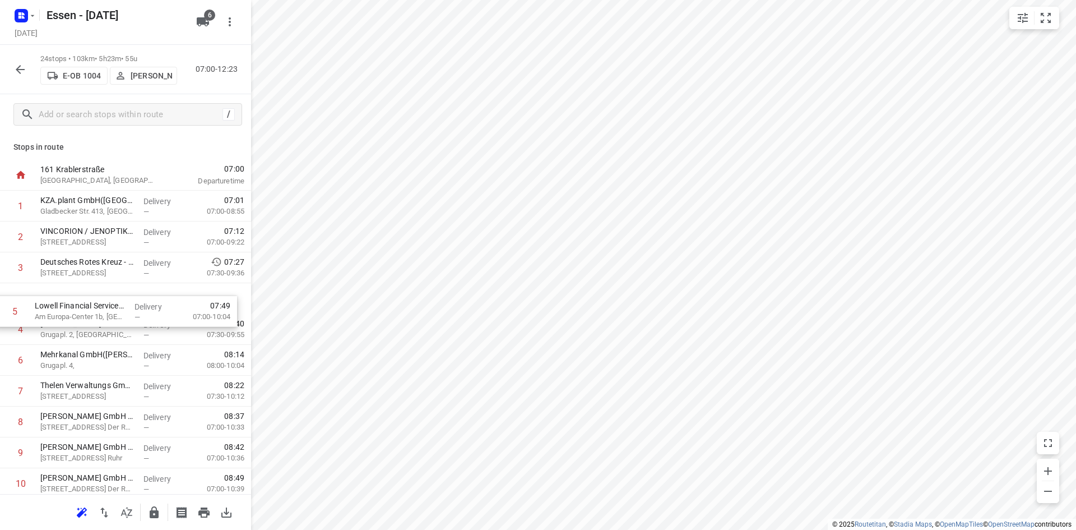
drag, startPoint x: 108, startPoint y: 329, endPoint x: 100, endPoint y: 300, distance: 29.6
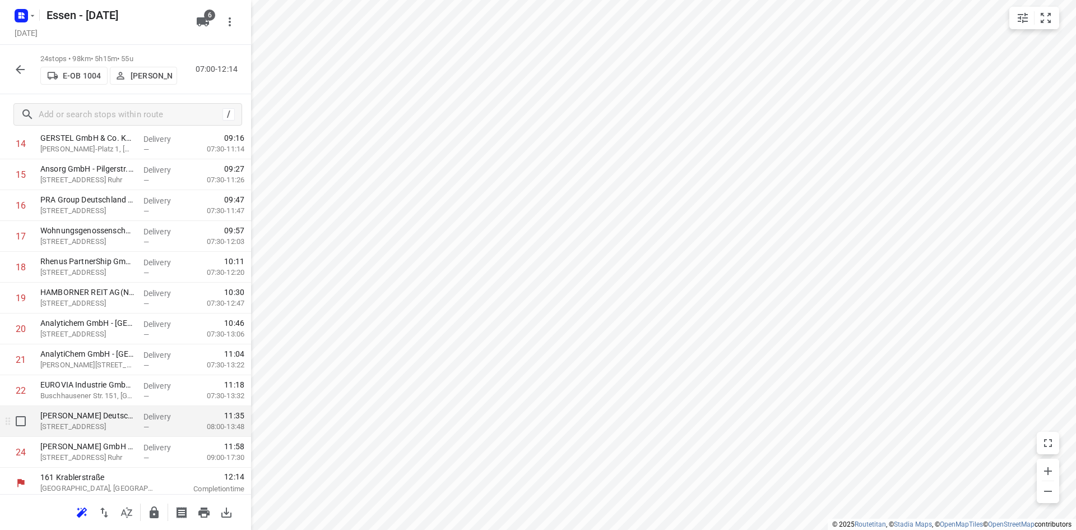
scroll to position [467, 0]
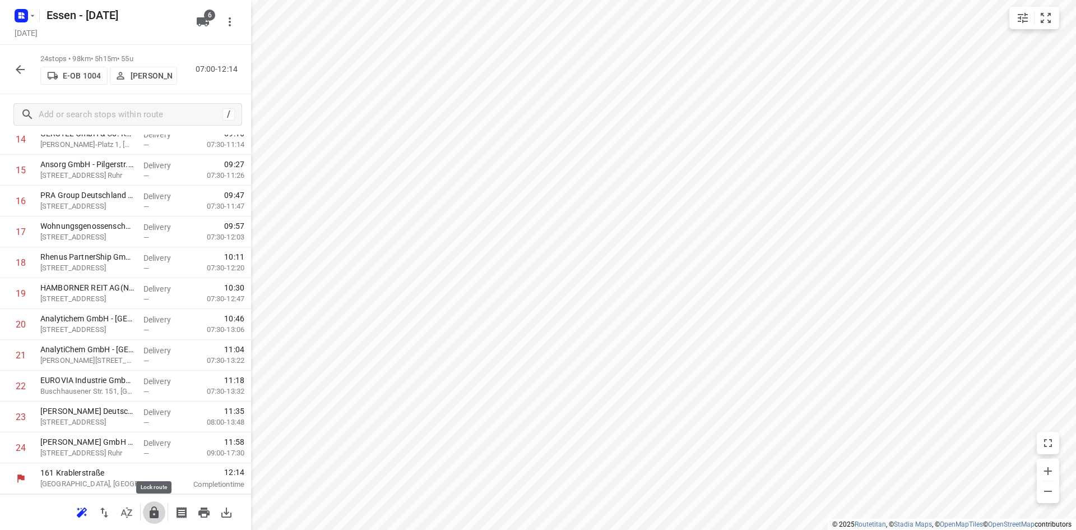
click at [154, 516] on icon "button" at bounding box center [154, 512] width 9 height 12
click at [20, 64] on icon "button" at bounding box center [19, 69] width 13 height 13
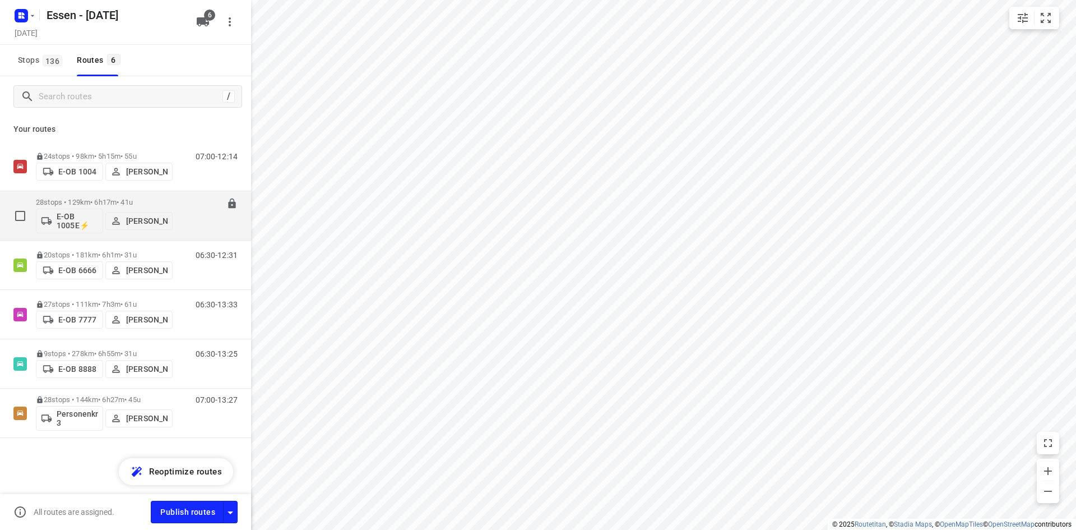
click at [188, 229] on div "06:30-12:46" at bounding box center [210, 218] width 56 height 41
click at [187, 225] on div "06:30-12:46" at bounding box center [210, 218] width 56 height 41
click at [197, 231] on div "06:30-12:46" at bounding box center [210, 218] width 56 height 41
click at [178, 199] on div "28 stops • 129km • 6h17m • 41u E-OB 1005E⚡ Rüdiger Grocholski 06:30-12:46" at bounding box center [143, 215] width 215 height 47
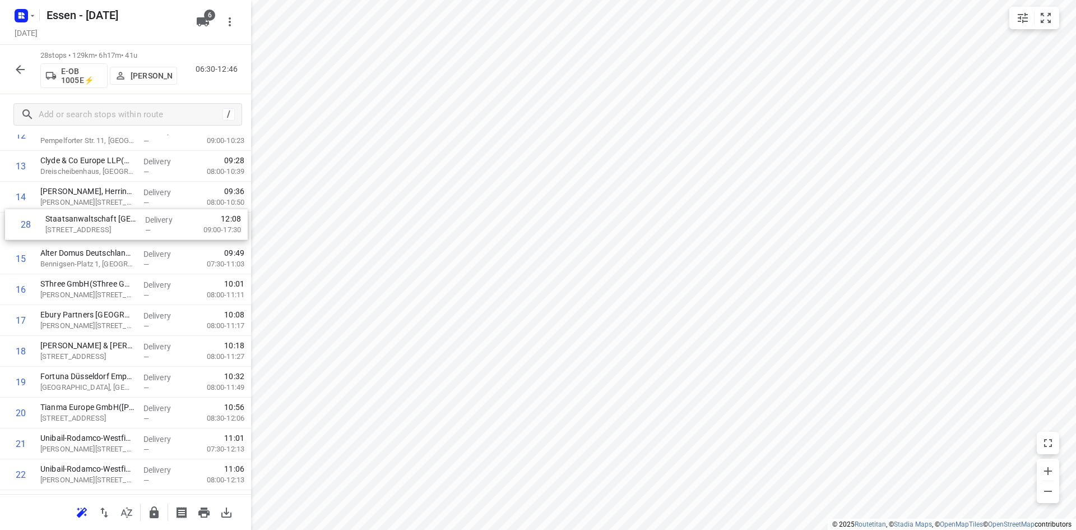
scroll to position [408, 0]
drag, startPoint x: 108, startPoint y: 449, endPoint x: 113, endPoint y: 227, distance: 221.4
click at [113, 227] on div "1 Verisure Deutschland GmbH(Marlien Engling) Balcke-Dürr-Allee 2, Ratingen Deli…" at bounding box center [125, 213] width 251 height 863
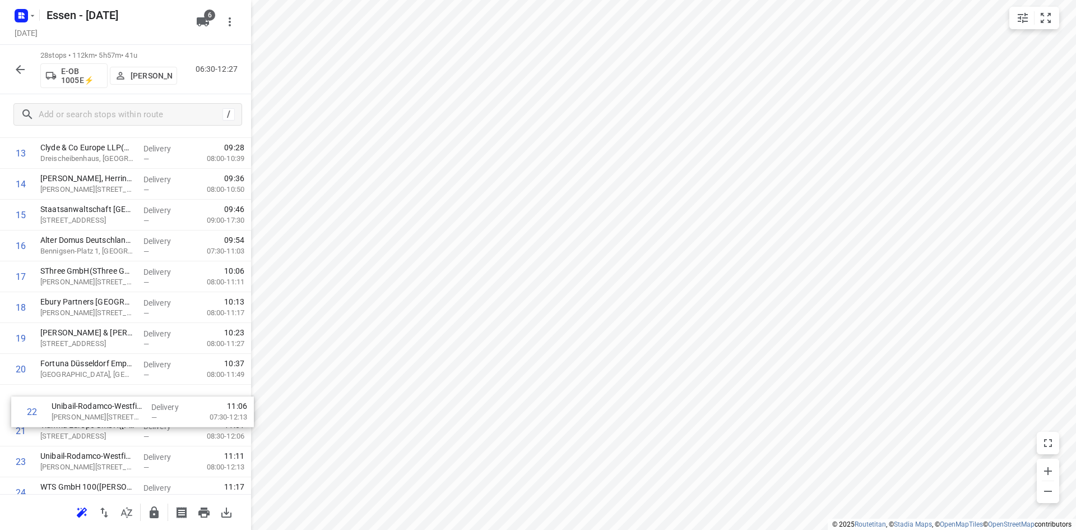
scroll to position [430, 0]
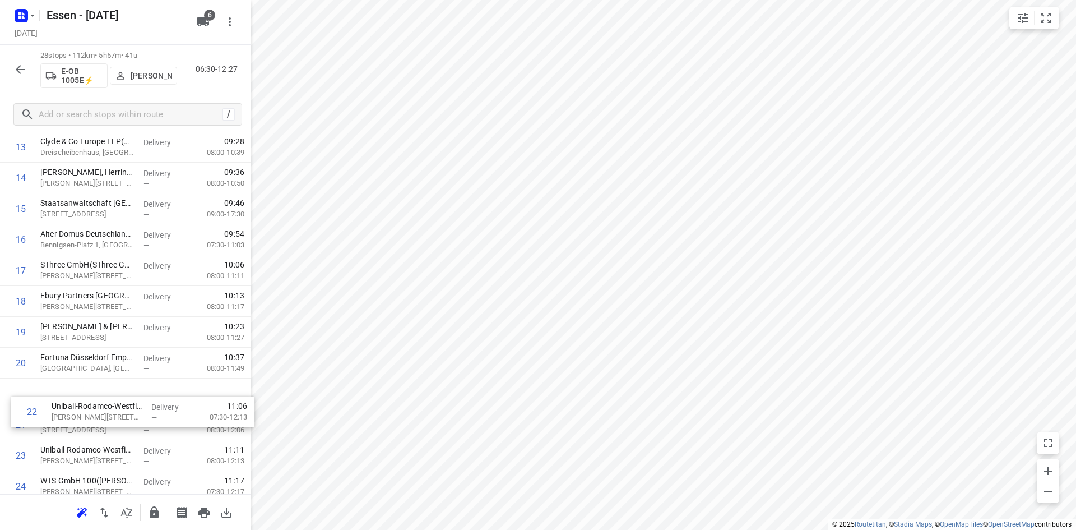
drag, startPoint x: 110, startPoint y: 444, endPoint x: 119, endPoint y: 402, distance: 42.4
click at [119, 402] on div "1 Verisure Deutschland GmbH(Marlien Engling) Balcke-Dürr-Allee 2, Ratingen Deli…" at bounding box center [125, 192] width 251 height 863
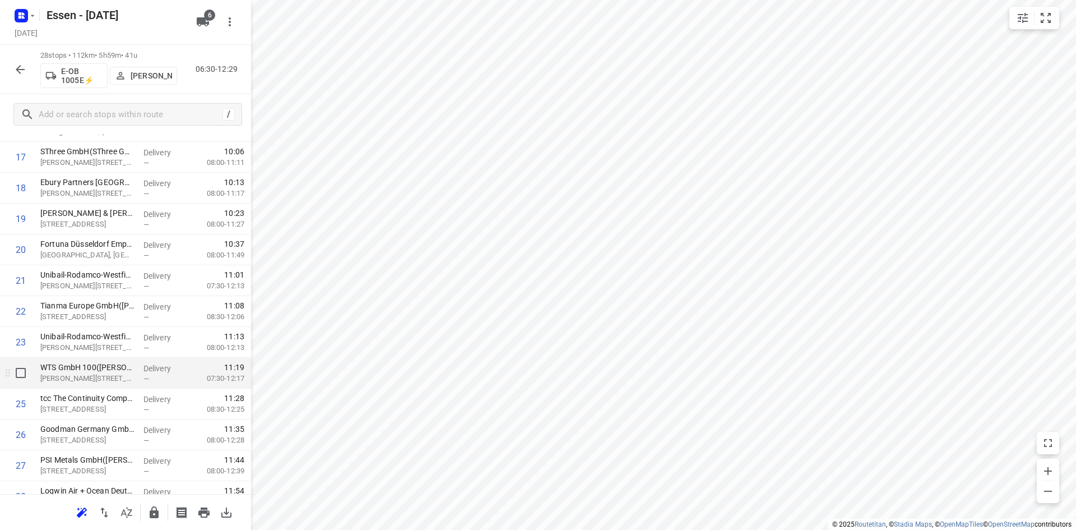
scroll to position [591, 0]
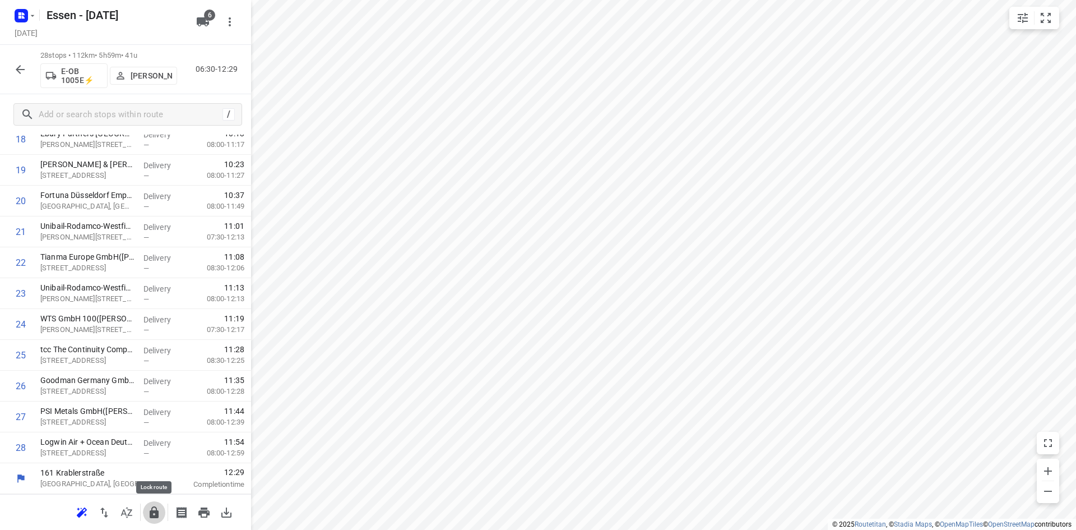
click at [154, 515] on icon "button" at bounding box center [154, 512] width 9 height 12
click at [19, 64] on icon "button" at bounding box center [19, 69] width 13 height 13
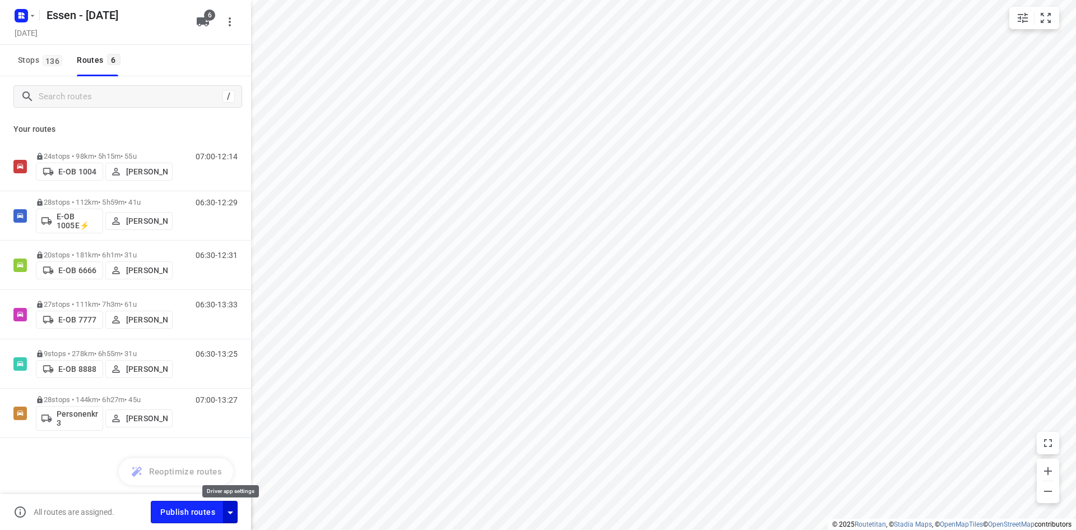
click at [234, 514] on icon "button" at bounding box center [230, 511] width 13 height 13
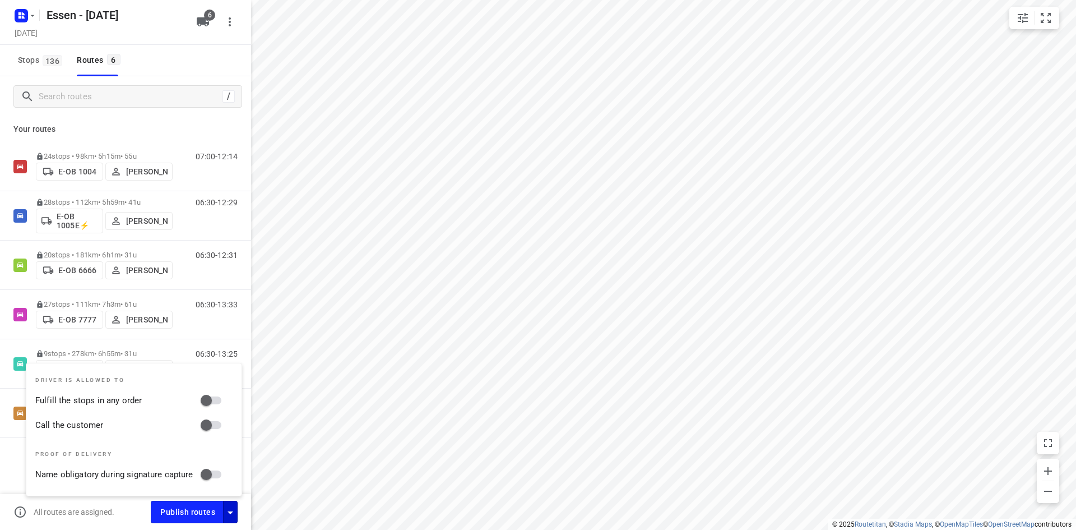
click at [202, 398] on input "Fulfill the stops in any order" at bounding box center [206, 399] width 64 height 21
checkbox input "true"
click at [220, 428] on input "Call the customer" at bounding box center [206, 424] width 64 height 21
checkbox input "true"
click at [12, 449] on div "24 stops • 98km • 5h15m • 55u E-OB 1004 Sandra Stamm 07:00-12:14 28 stops • 112…" at bounding box center [125, 329] width 251 height 374
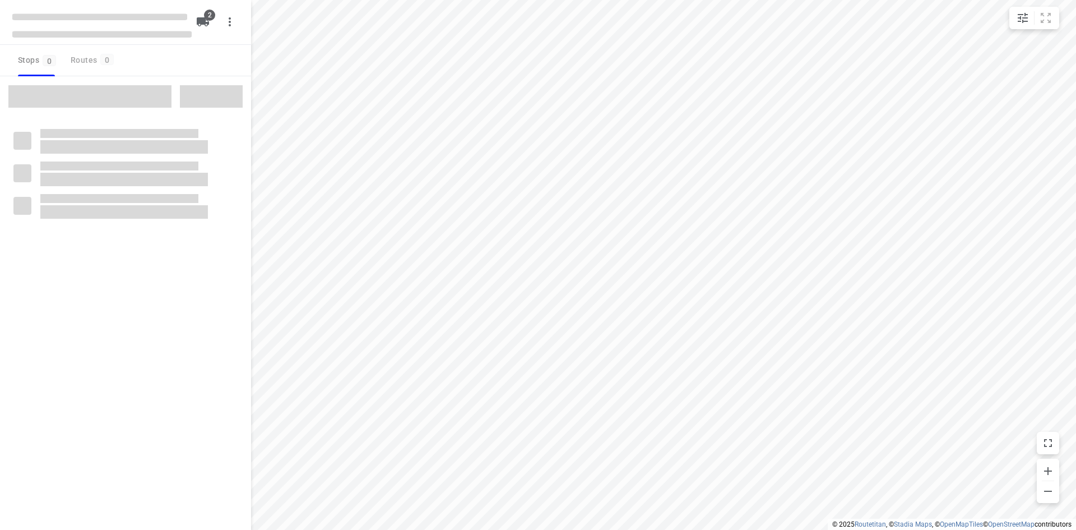
checkbox input "true"
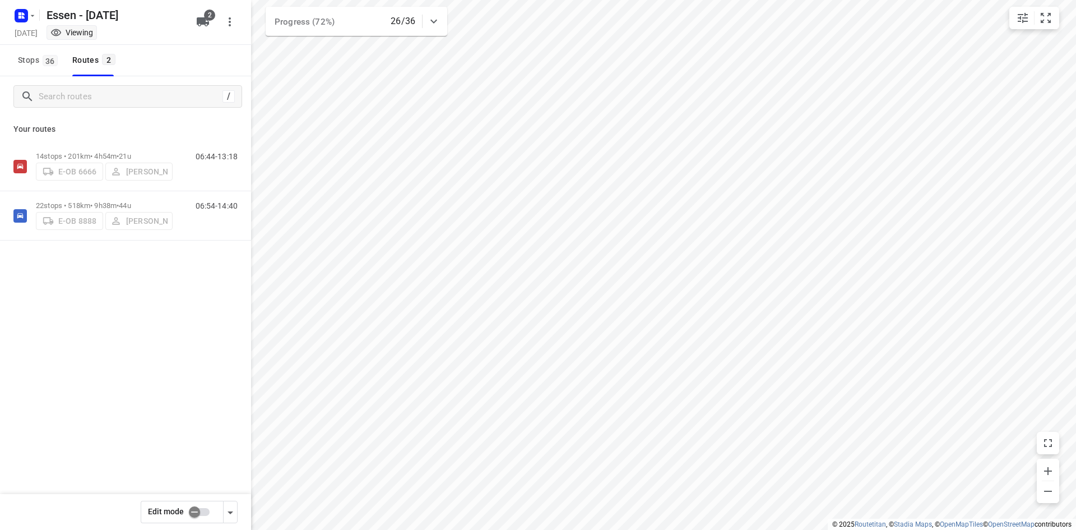
checkbox input "true"
click at [31, 12] on icon "button" at bounding box center [32, 15] width 9 height 9
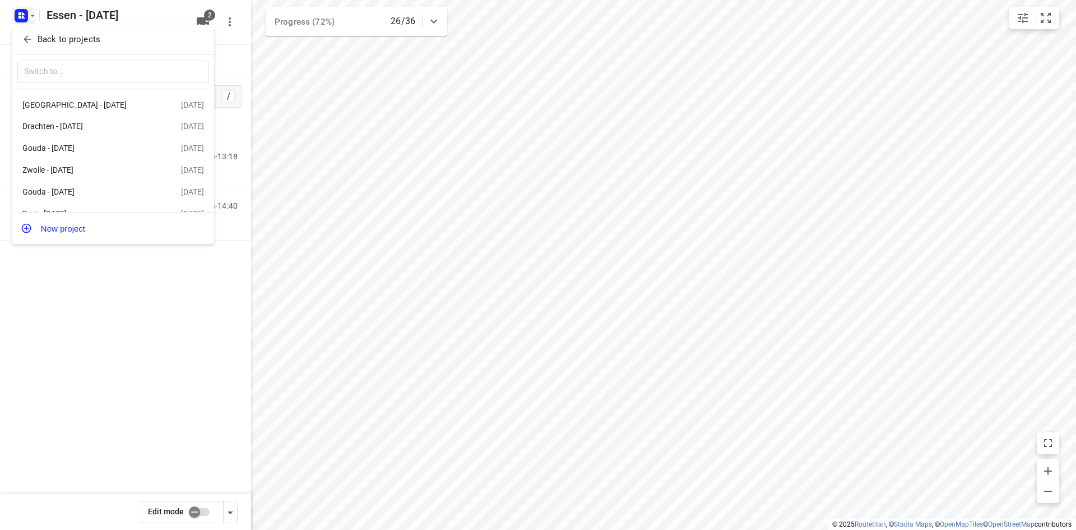
click at [29, 41] on icon "button" at bounding box center [27, 39] width 11 height 11
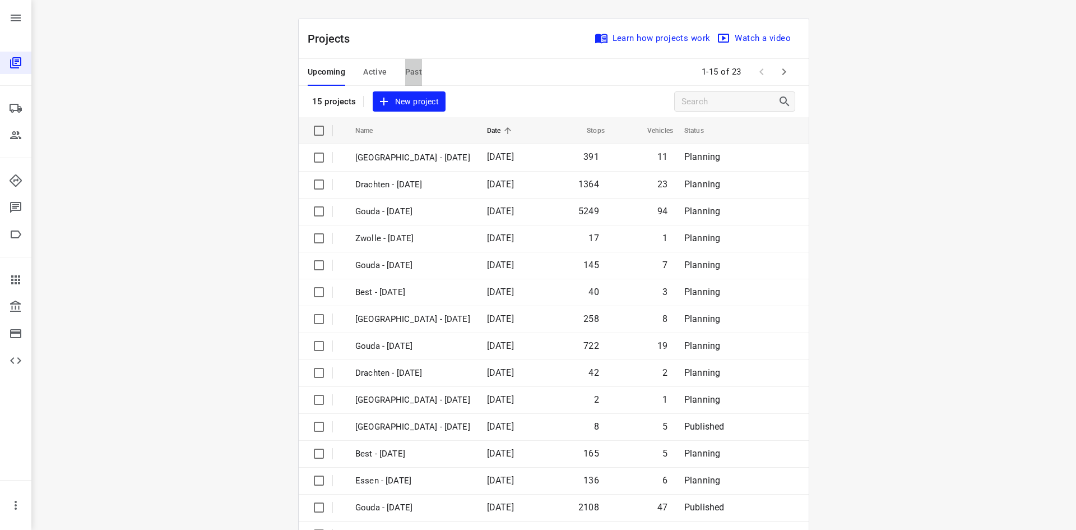
click at [407, 71] on span "Past" at bounding box center [413, 72] width 17 height 14
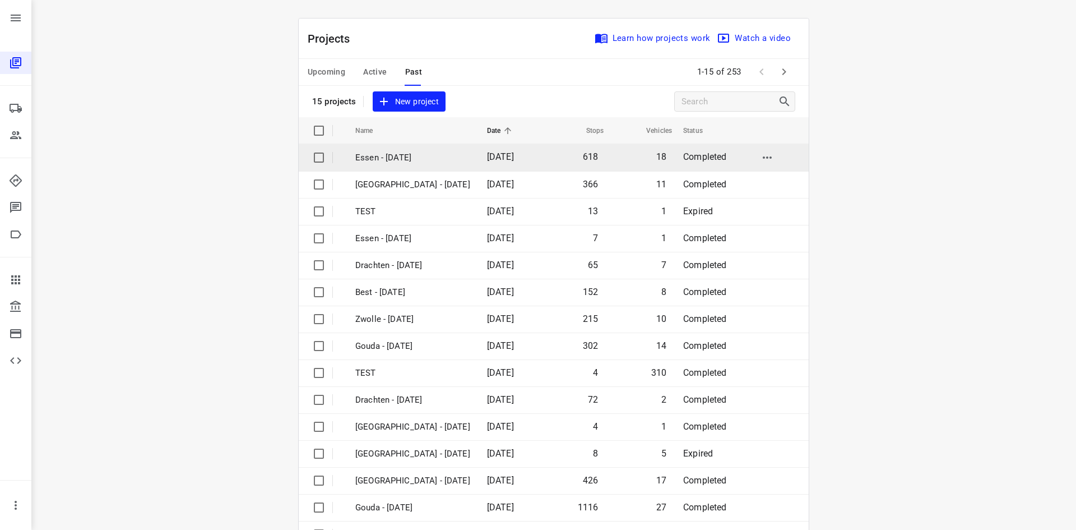
click at [447, 166] on td "Essen - Monday" at bounding box center [411, 157] width 134 height 27
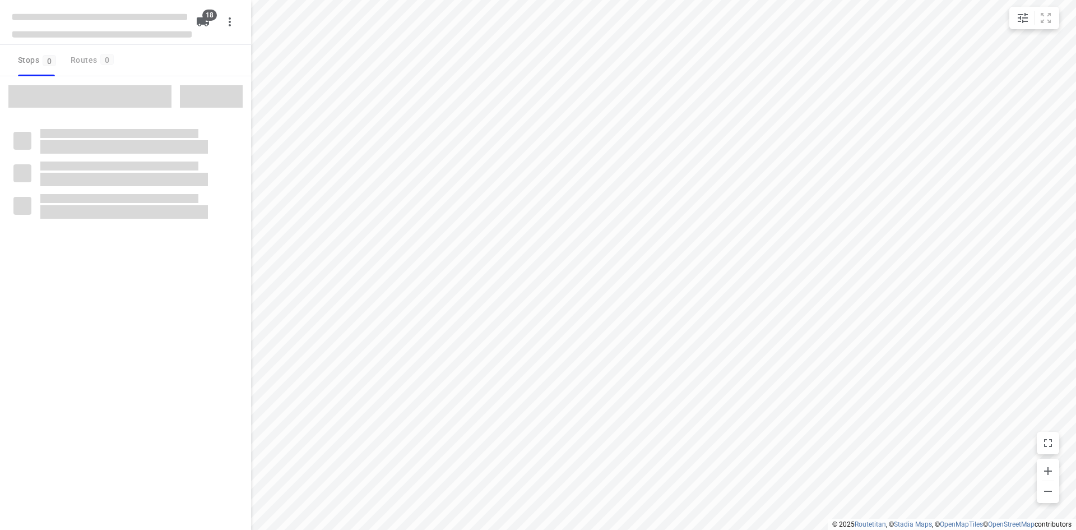
checkbox input "true"
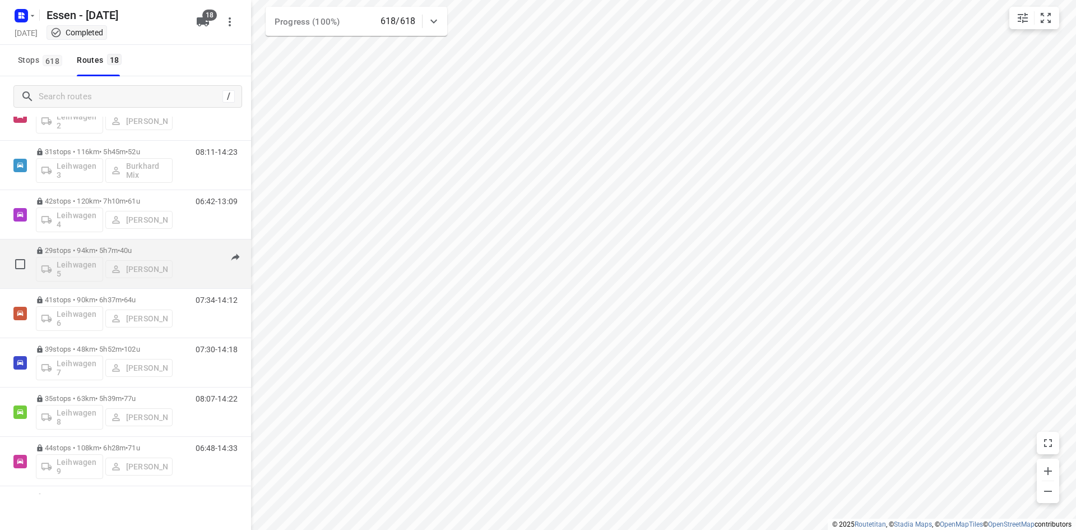
scroll to position [448, 0]
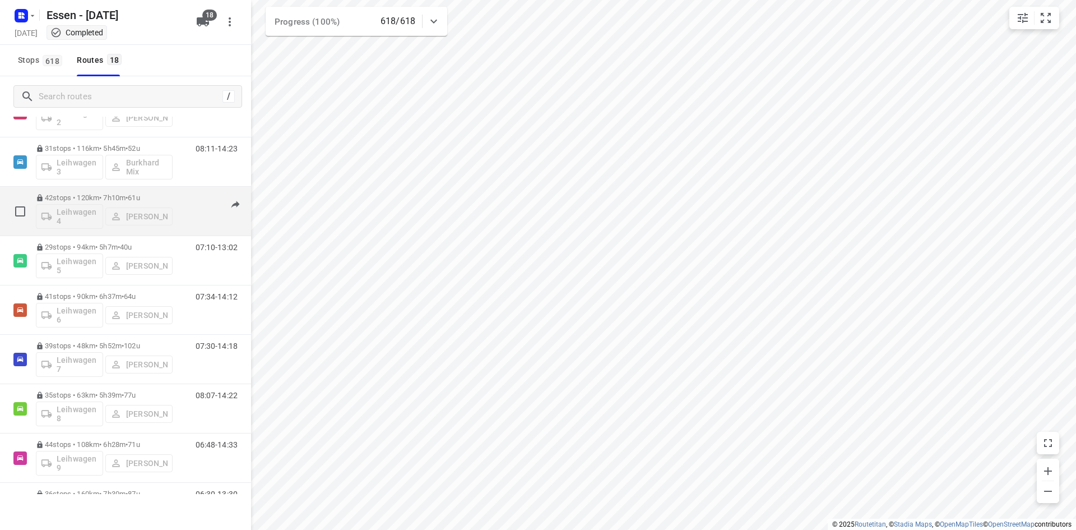
click at [92, 234] on div "42 stops • 120km • 7h10m • 61u Leihwagen 4 Abdulaziz Knifati 06:42-13:09" at bounding box center [125, 211] width 251 height 49
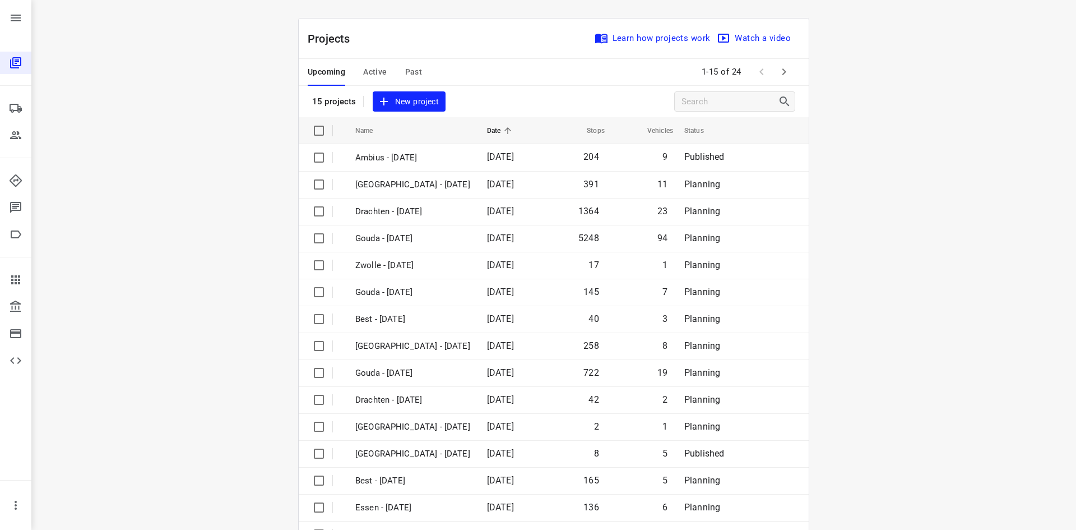
click at [424, 68] on div "Upcoming Active Past" at bounding box center [374, 72] width 132 height 27
click at [420, 68] on div "Upcoming Active Past" at bounding box center [374, 72] width 132 height 27
click at [416, 69] on span "Past" at bounding box center [413, 72] width 17 height 14
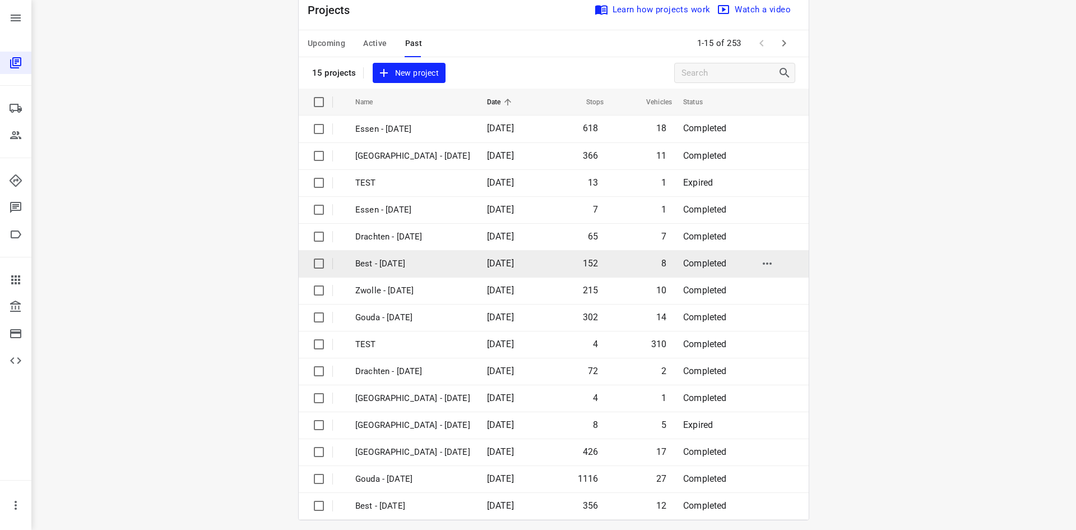
scroll to position [37, 0]
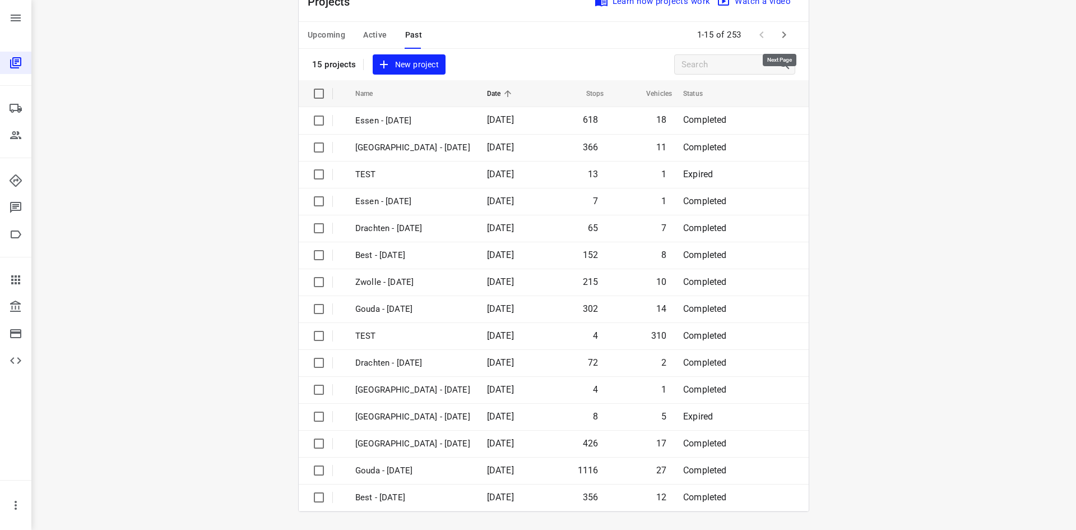
click at [784, 35] on icon "button" at bounding box center [783, 34] width 13 height 13
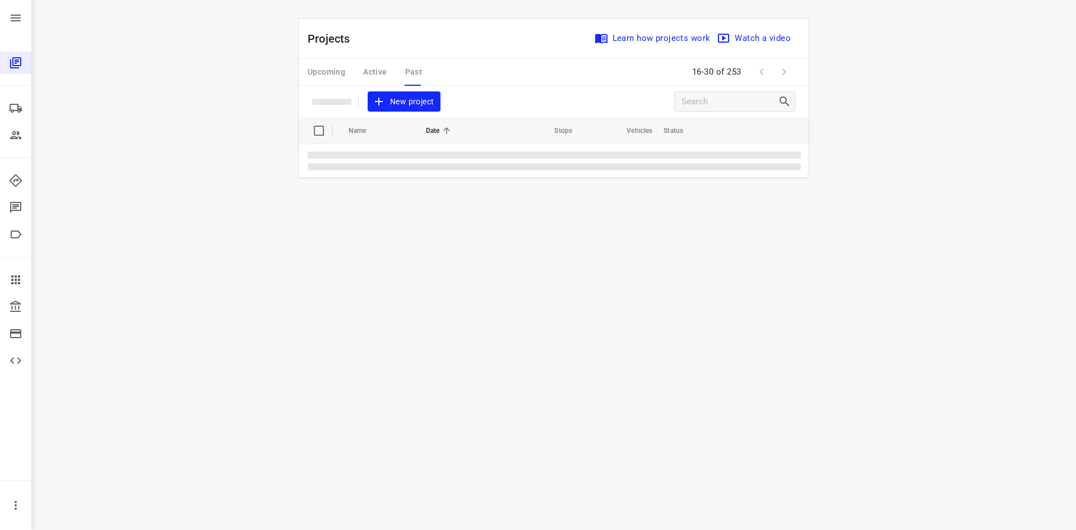
scroll to position [0, 0]
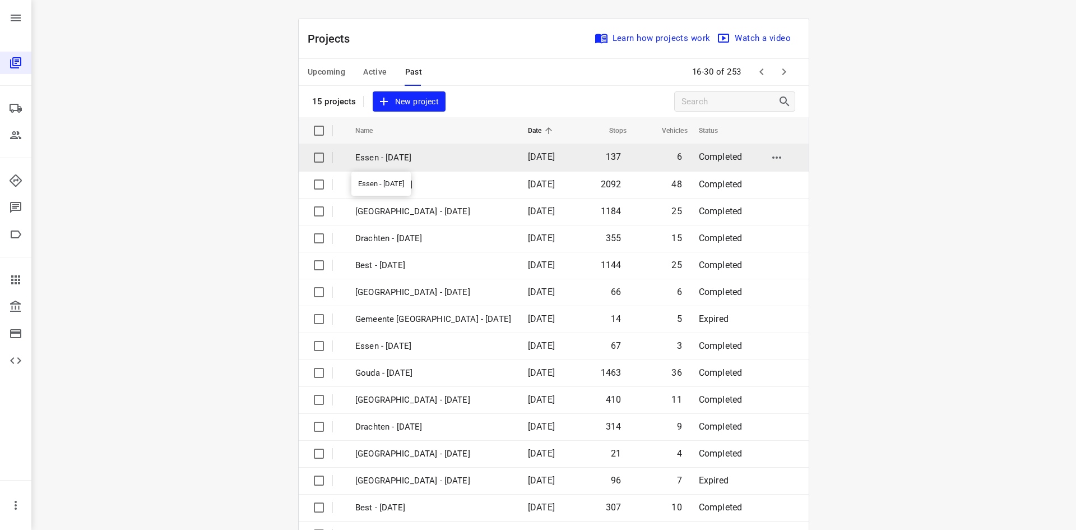
click at [422, 154] on p "Essen - Wednesday" at bounding box center [433, 157] width 156 height 13
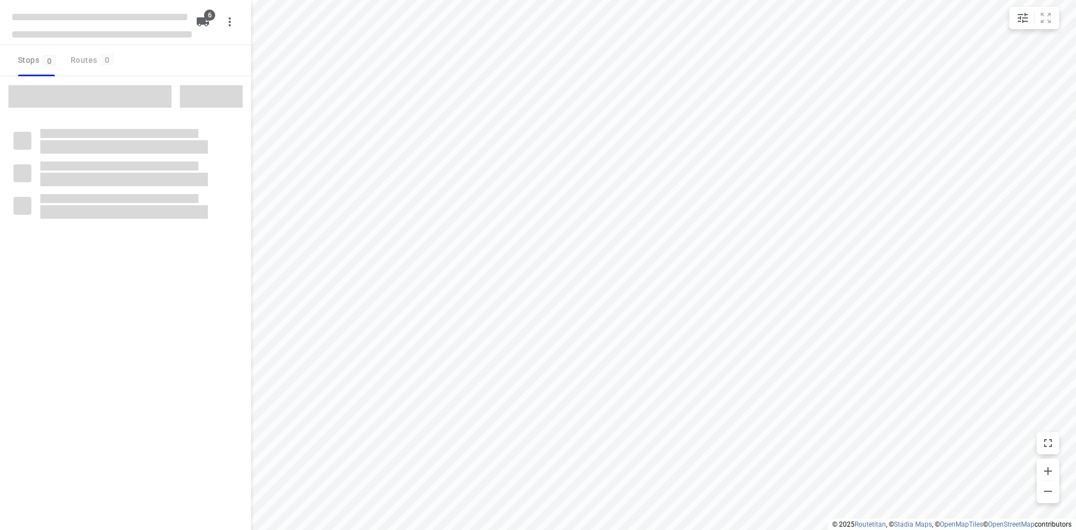
checkbox input "true"
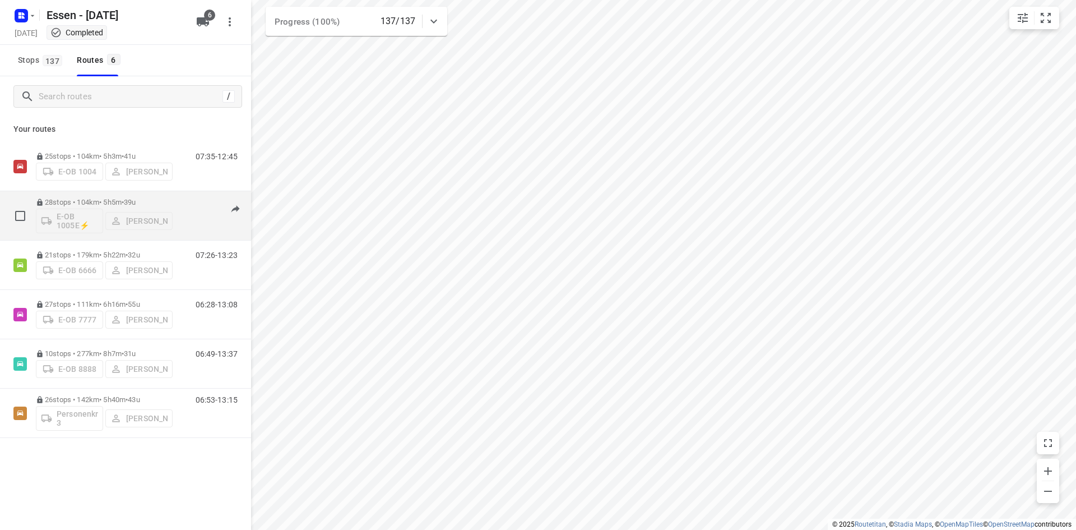
click at [185, 233] on div "06:44-12:14" at bounding box center [210, 218] width 56 height 41
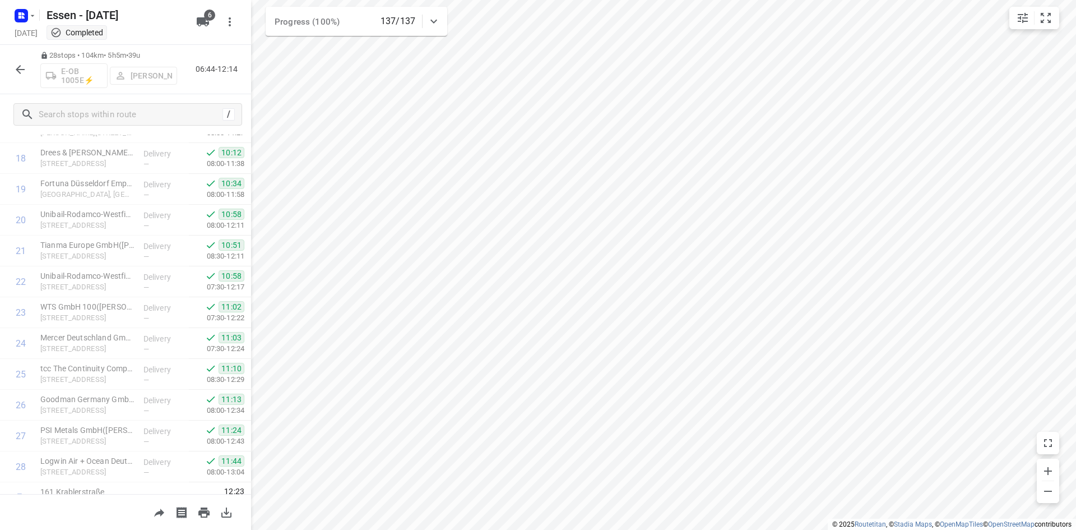
scroll to position [591, 0]
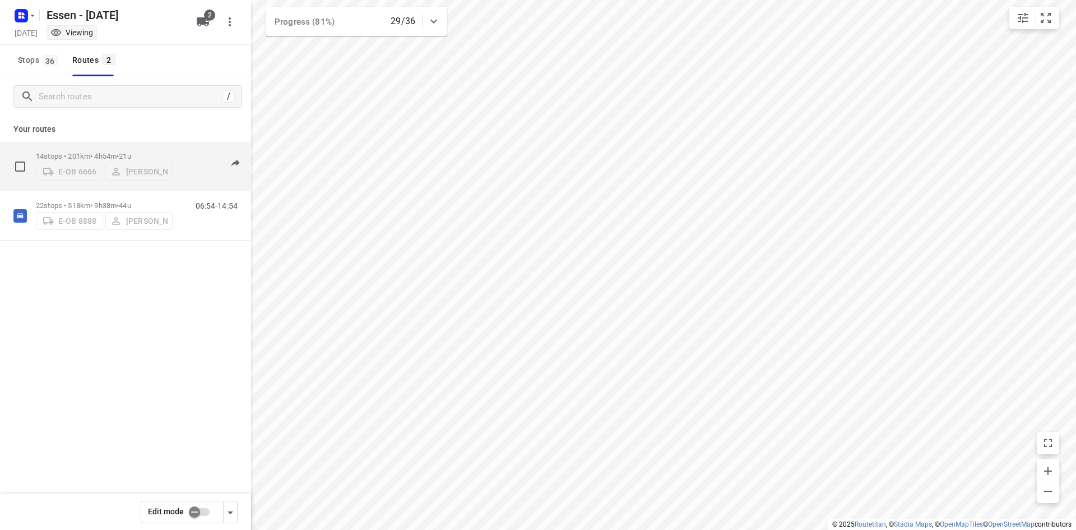
click at [194, 186] on div "06:44-13:14" at bounding box center [210, 169] width 56 height 34
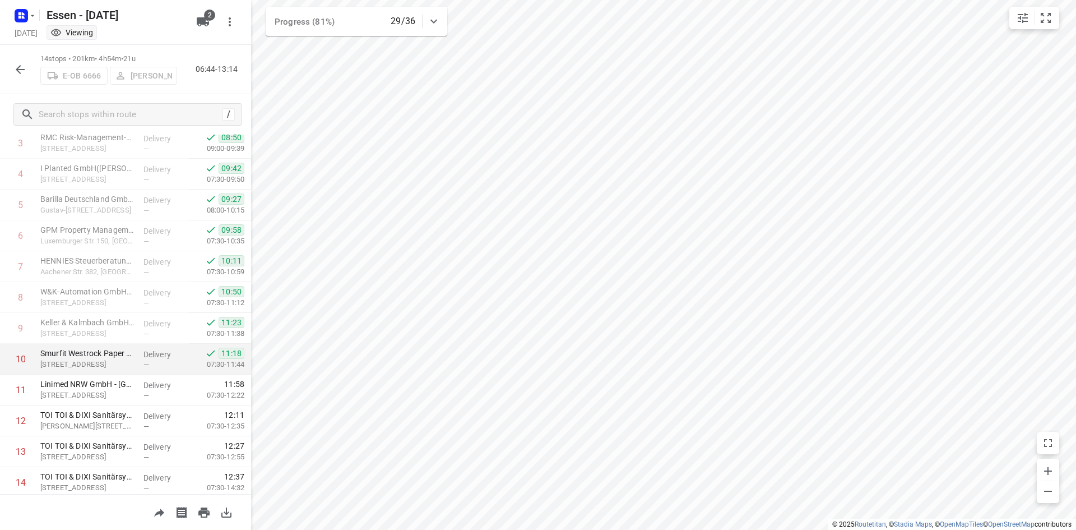
scroll to position [159, 0]
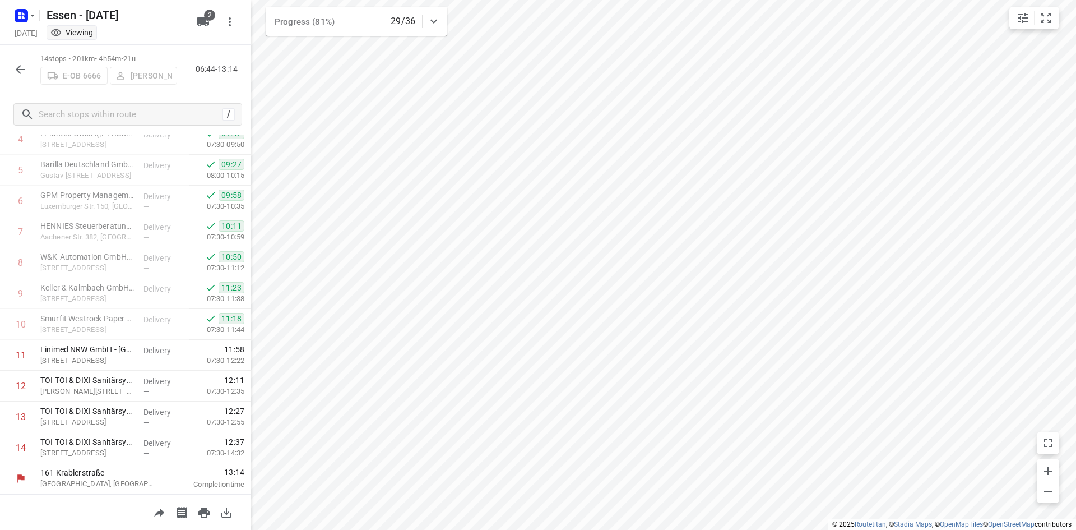
click at [19, 82] on div "14 stops • 201km • 4h54m • [DATE] E-OB 6666 [PERSON_NAME] 06:44-13:14" at bounding box center [125, 69] width 251 height 49
click at [22, 76] on button "button" at bounding box center [20, 69] width 22 height 22
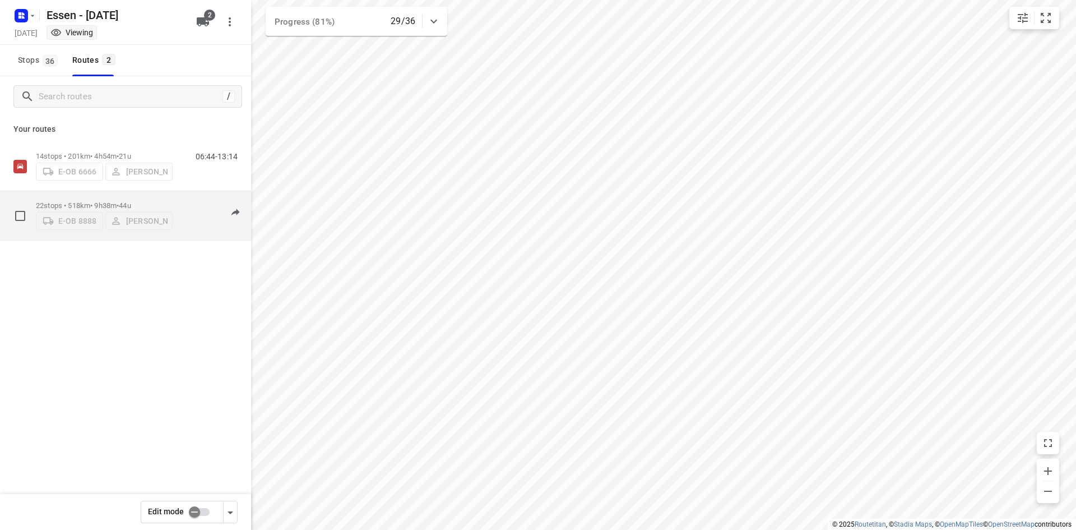
click at [187, 235] on div "06:54-14:54" at bounding box center [210, 218] width 56 height 34
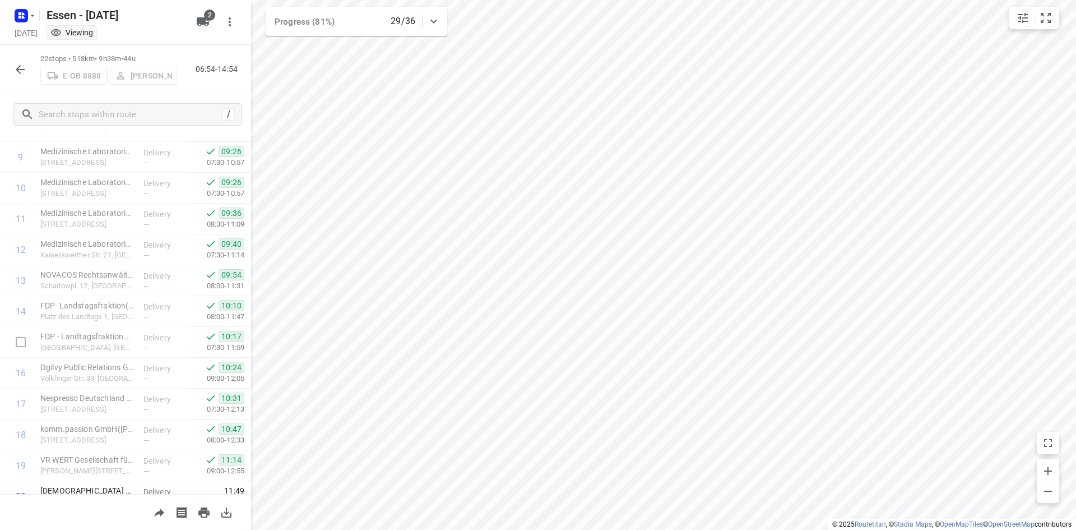
scroll to position [406, 0]
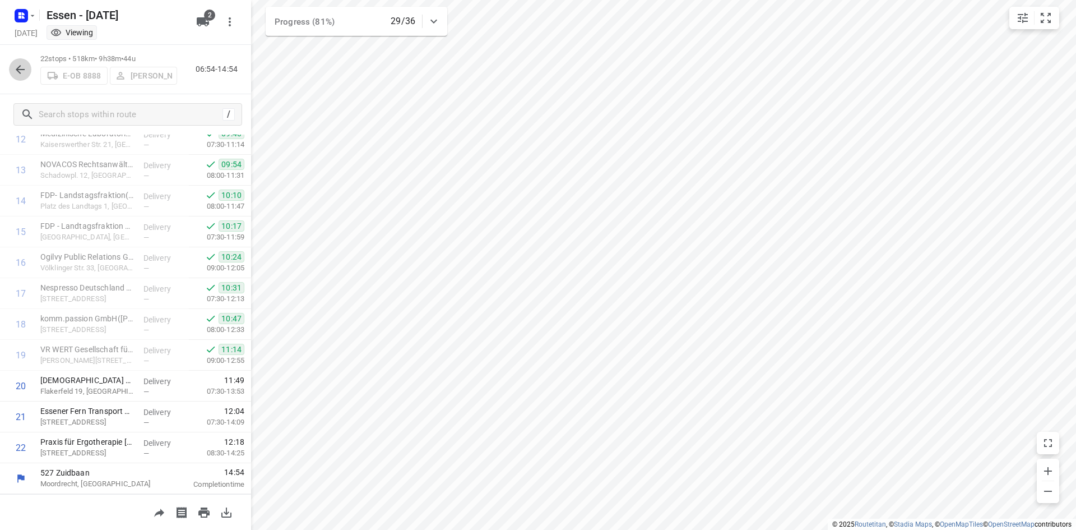
click at [24, 67] on icon "button" at bounding box center [19, 69] width 13 height 13
